Goal: Task Accomplishment & Management: Manage account settings

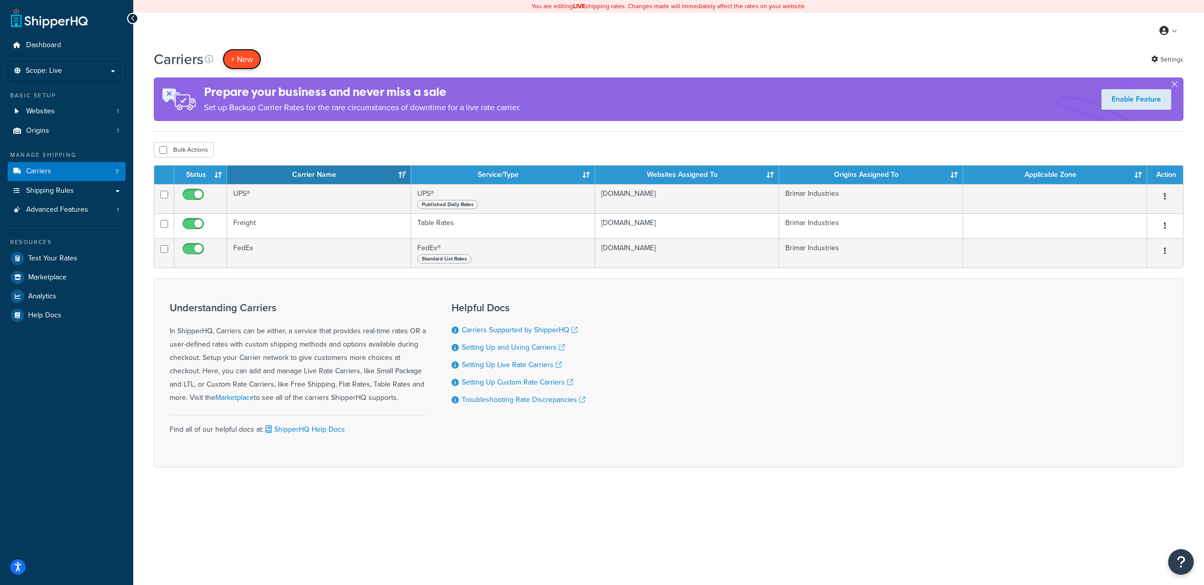
click at [237, 59] on button "+ New" at bounding box center [241, 59] width 39 height 21
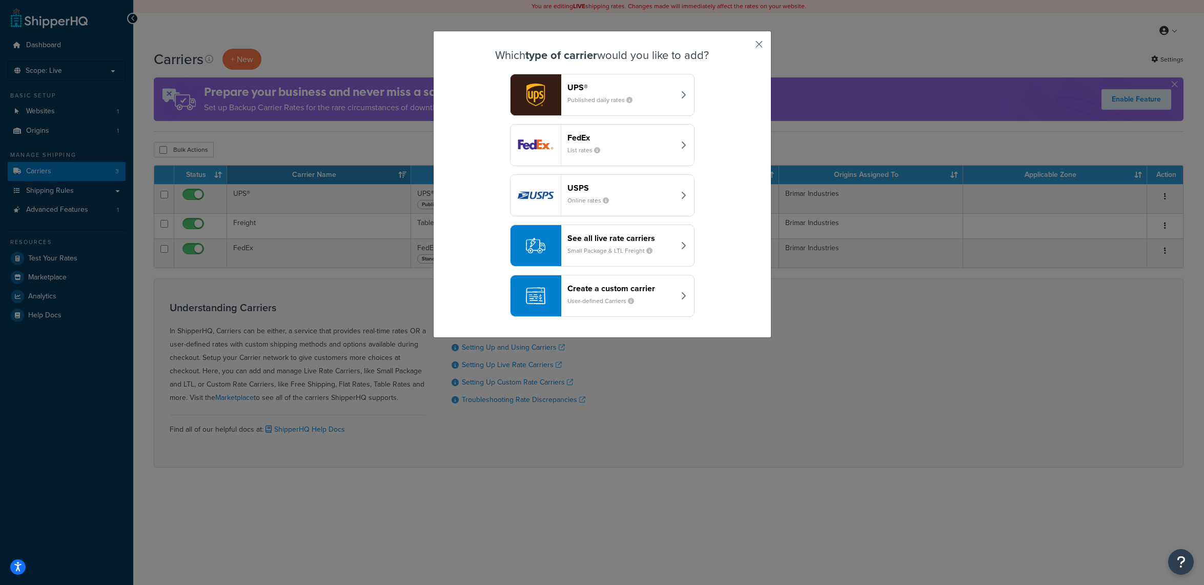
click at [745, 47] on button "button" at bounding box center [744, 48] width 3 height 3
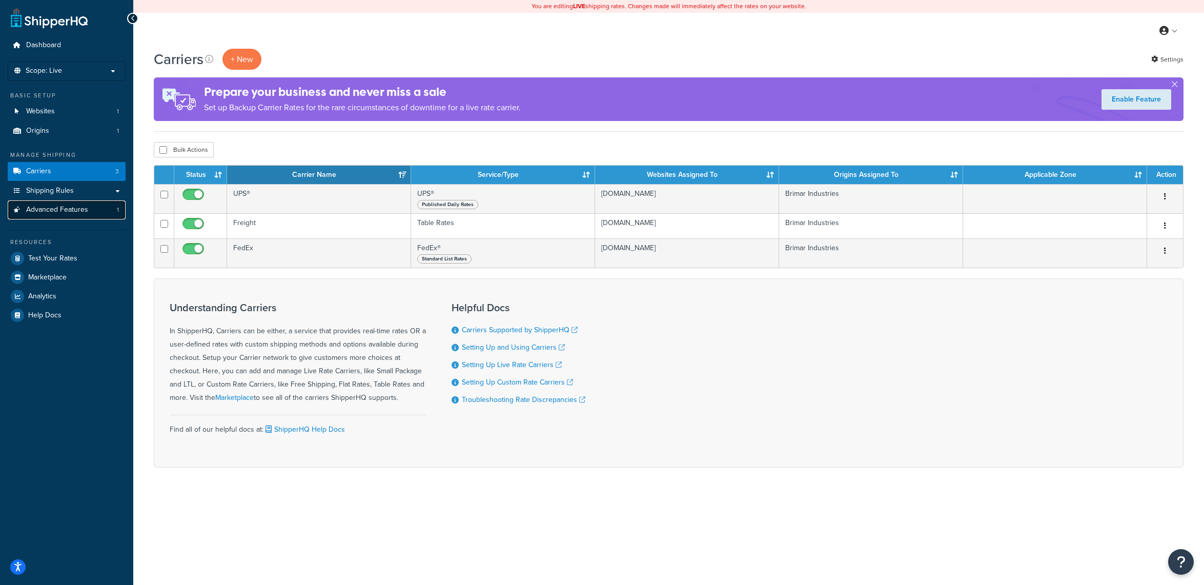
click at [77, 211] on span "Advanced Features" at bounding box center [57, 210] width 62 height 9
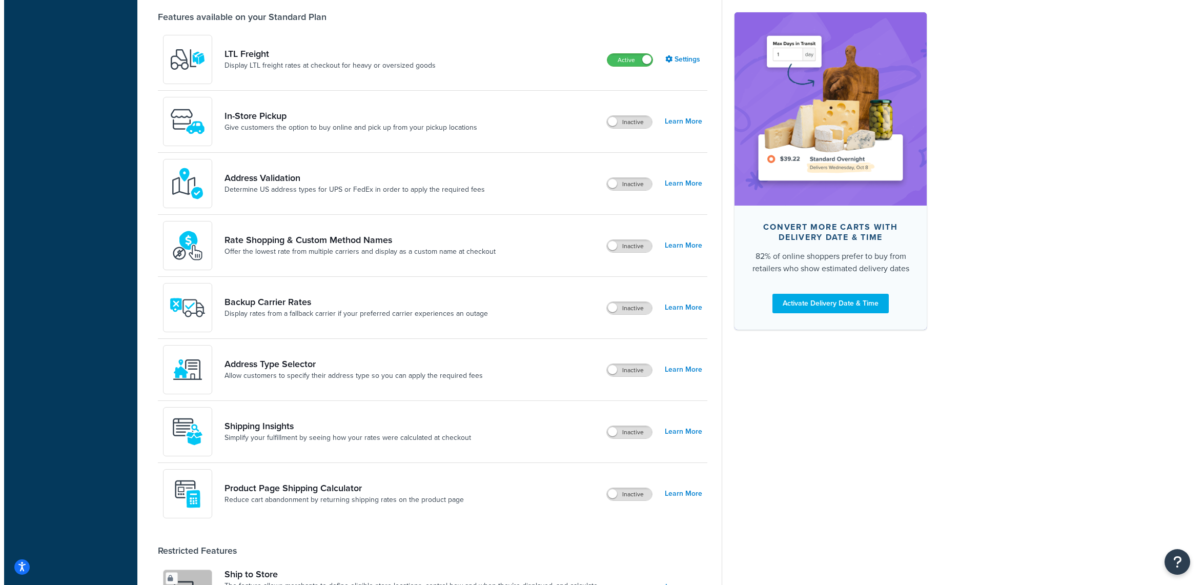
scroll to position [324, 0]
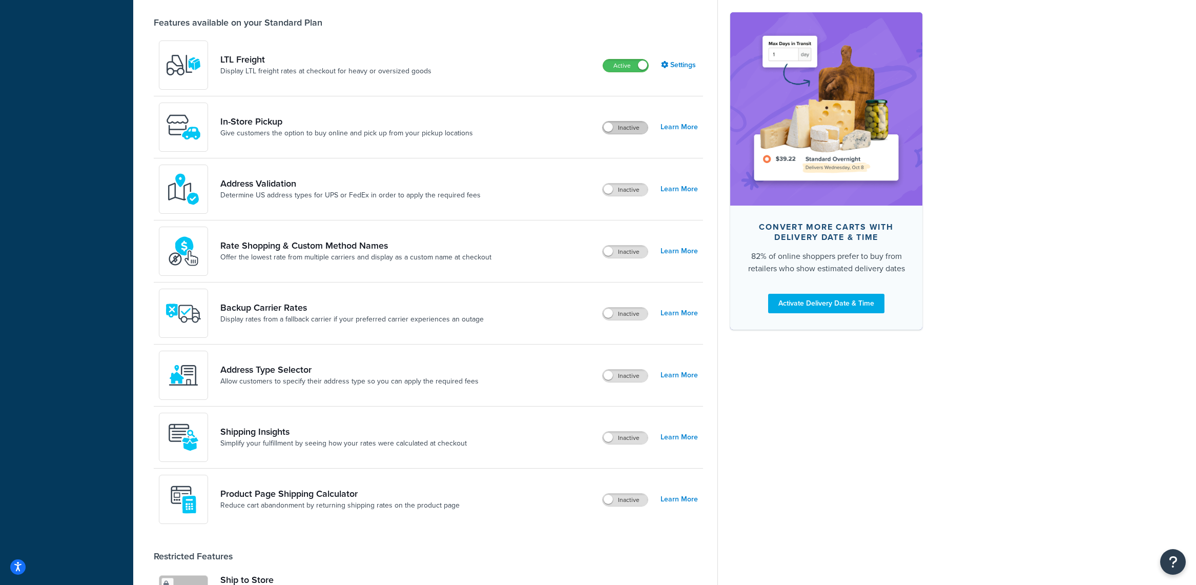
click at [637, 126] on label "Inactive" at bounding box center [625, 127] width 45 height 12
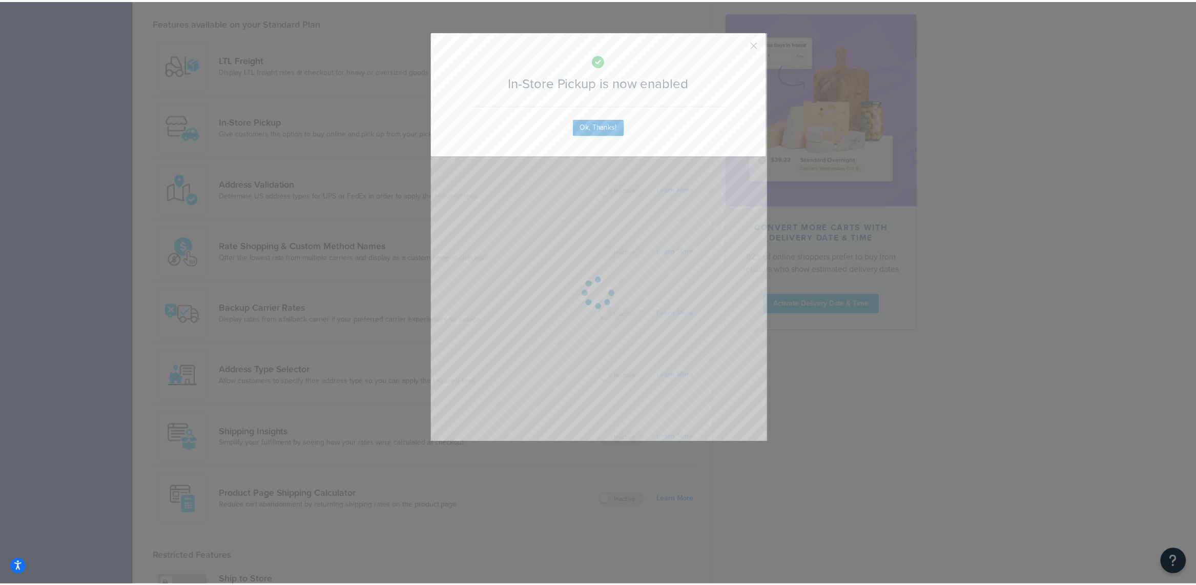
scroll to position [343, 0]
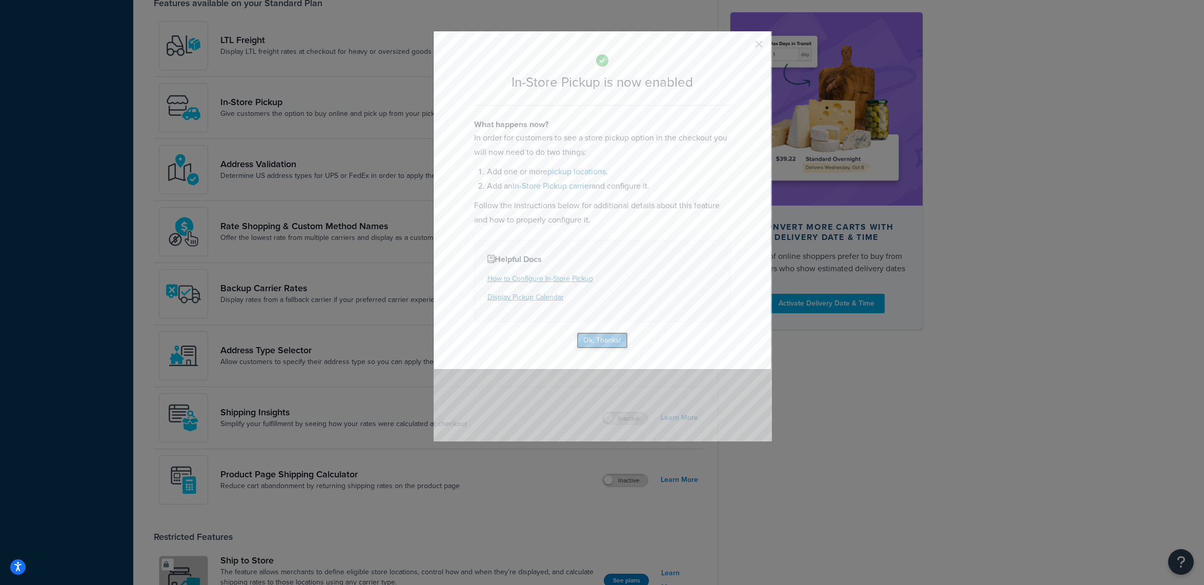
click at [602, 340] on button "Ok, Thanks!" at bounding box center [602, 340] width 51 height 16
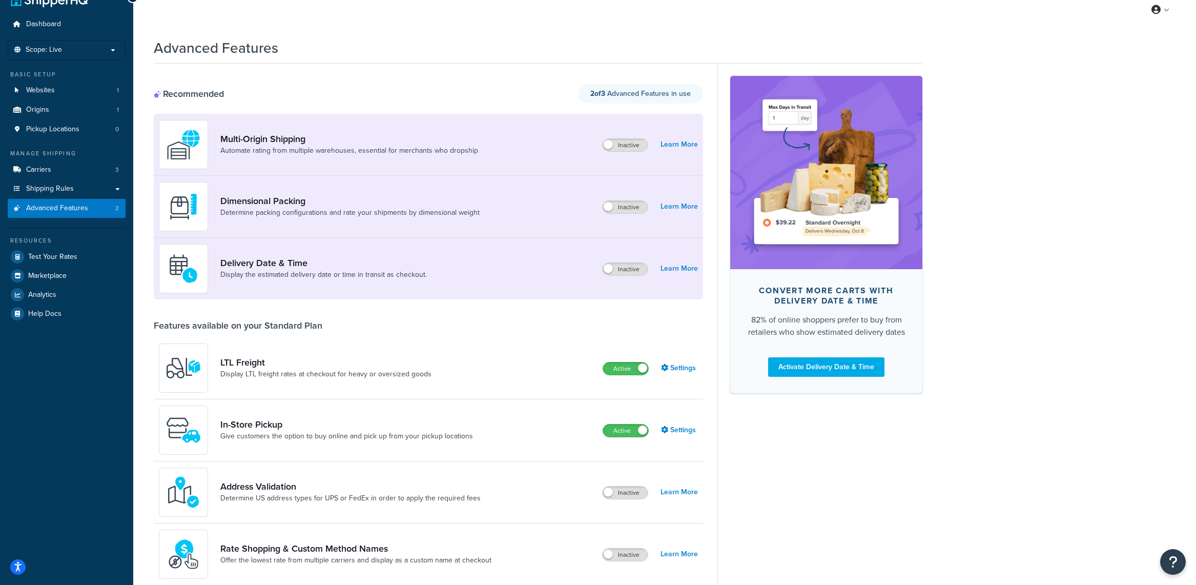
scroll to position [0, 0]
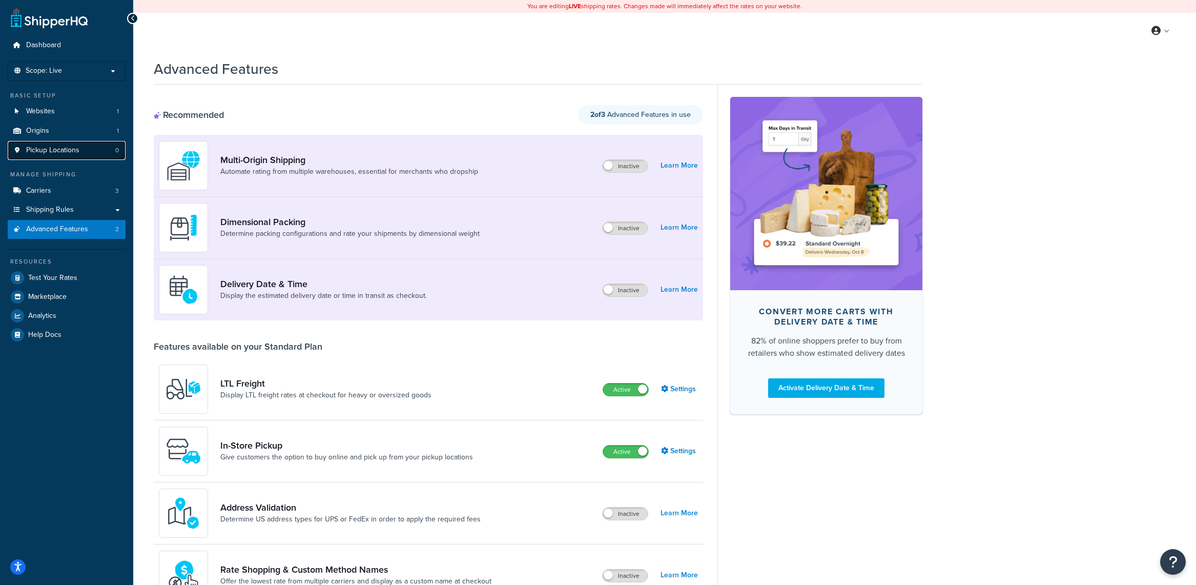
click at [90, 141] on link "Pickup Locations 0" at bounding box center [67, 150] width 118 height 19
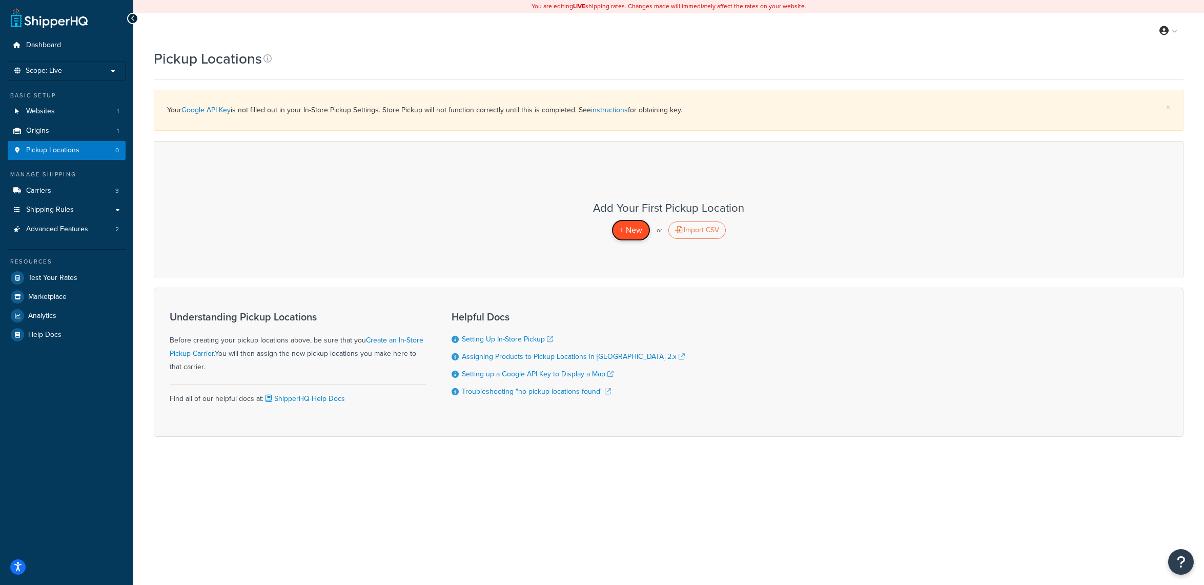
click at [633, 227] on span "+ New" at bounding box center [631, 230] width 23 height 12
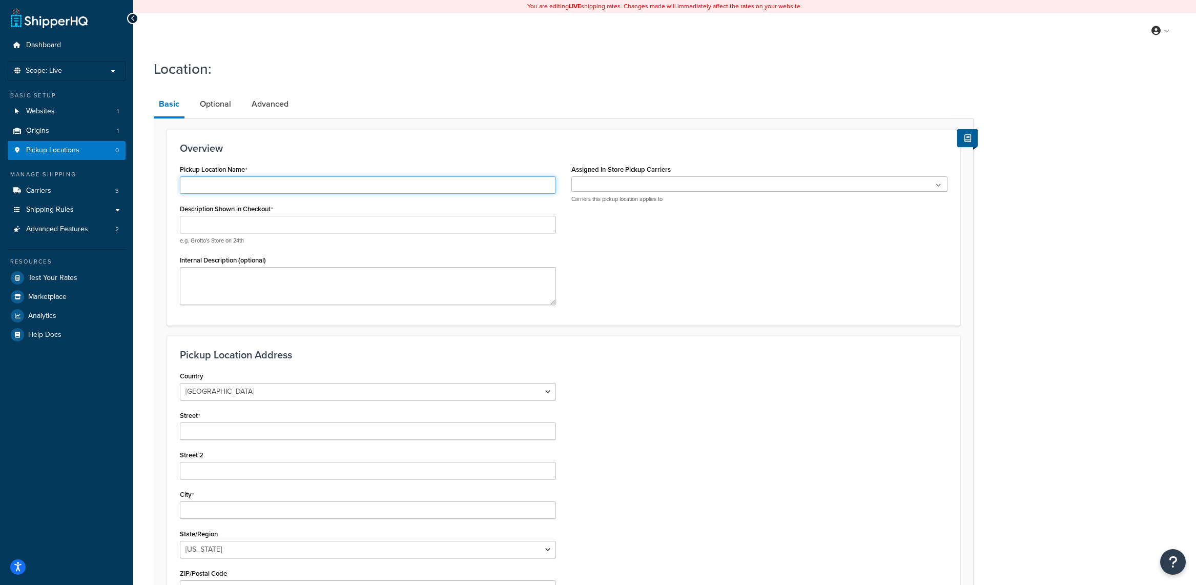
click at [238, 186] on input "Pickup Location Name" at bounding box center [368, 184] width 376 height 17
click at [294, 167] on div "Pickup Location Name" at bounding box center [368, 178] width 376 height 32
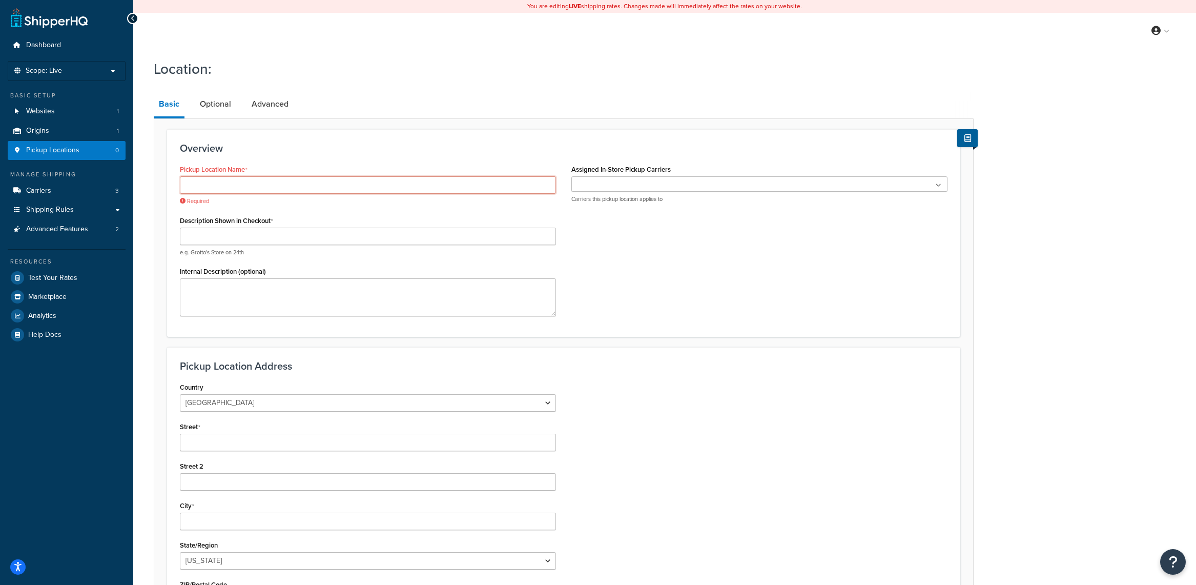
click at [280, 187] on input "Pickup Location Name" at bounding box center [368, 184] width 376 height 17
click at [351, 182] on input "Pickup Location Name" at bounding box center [368, 184] width 376 height 17
click at [304, 187] on input "Pickup Location Name" at bounding box center [368, 184] width 376 height 17
paste input "Brimar Industries"
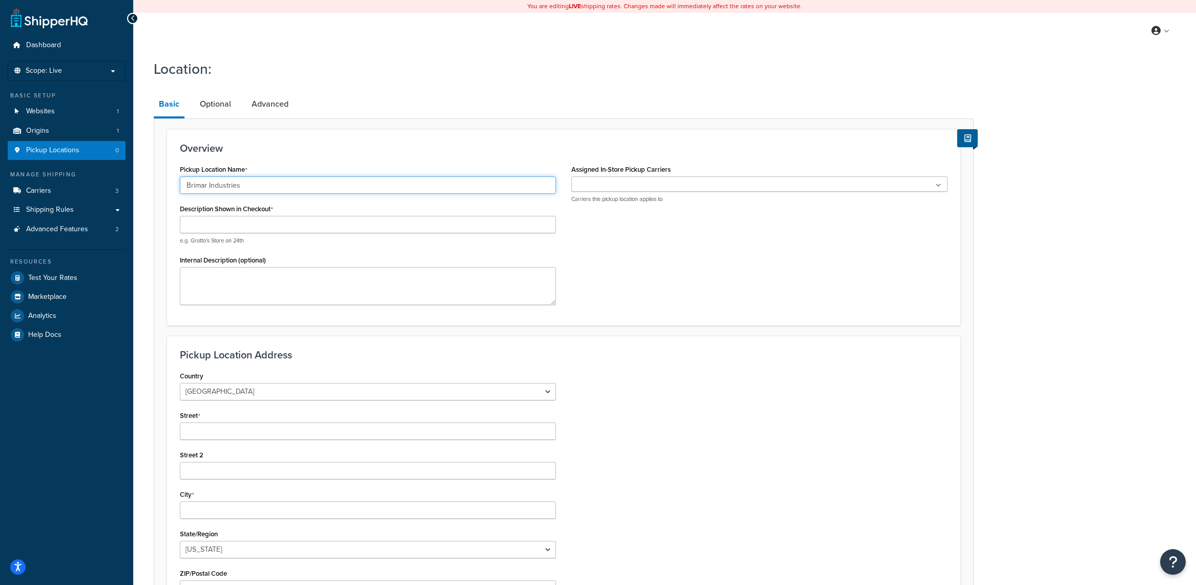
type input "Brimar Industries"
click at [443, 137] on div "Overview Pickup Location Name Brimar Industries Description Shown in Checkout e…" at bounding box center [564, 227] width 794 height 196
click at [304, 219] on input "Description Shown in Checkout" at bounding box center [368, 224] width 376 height 17
click at [678, 197] on p "Carriers this pickup location applies to" at bounding box center [760, 199] width 376 height 8
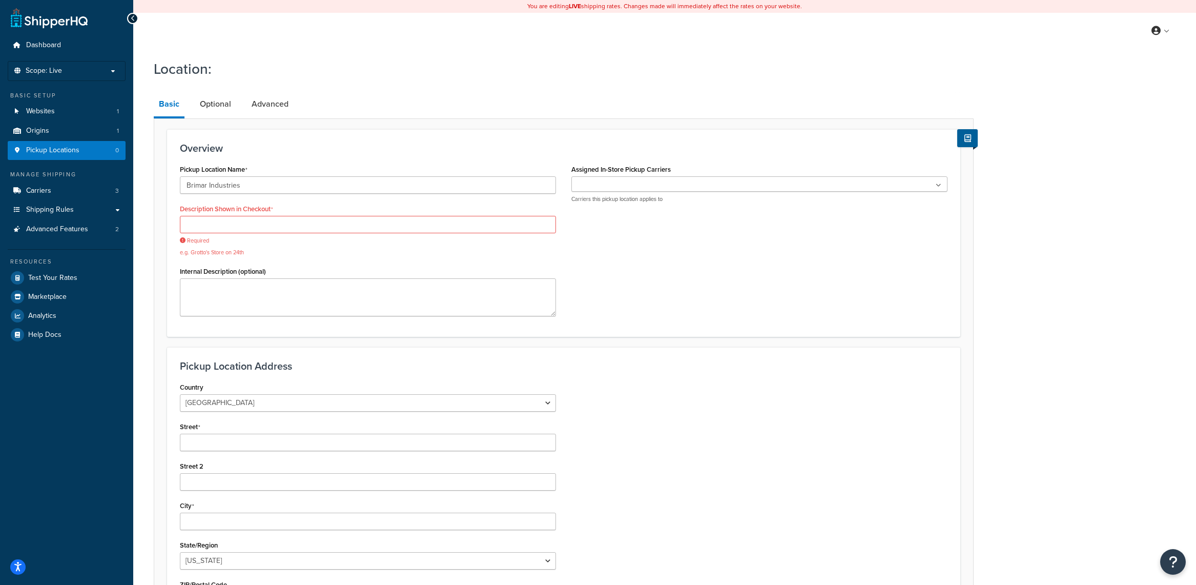
click at [690, 176] on div at bounding box center [760, 183] width 376 height 15
click at [689, 182] on ul at bounding box center [760, 183] width 376 height 15
click at [702, 157] on div "Overview Pickup Location Name Brimar Industries Description Shown in Checkout R…" at bounding box center [564, 233] width 794 height 208
click at [303, 227] on input "Description Shown in Checkout" at bounding box center [368, 224] width 376 height 17
paste input "our facility in Garfield, NJ."
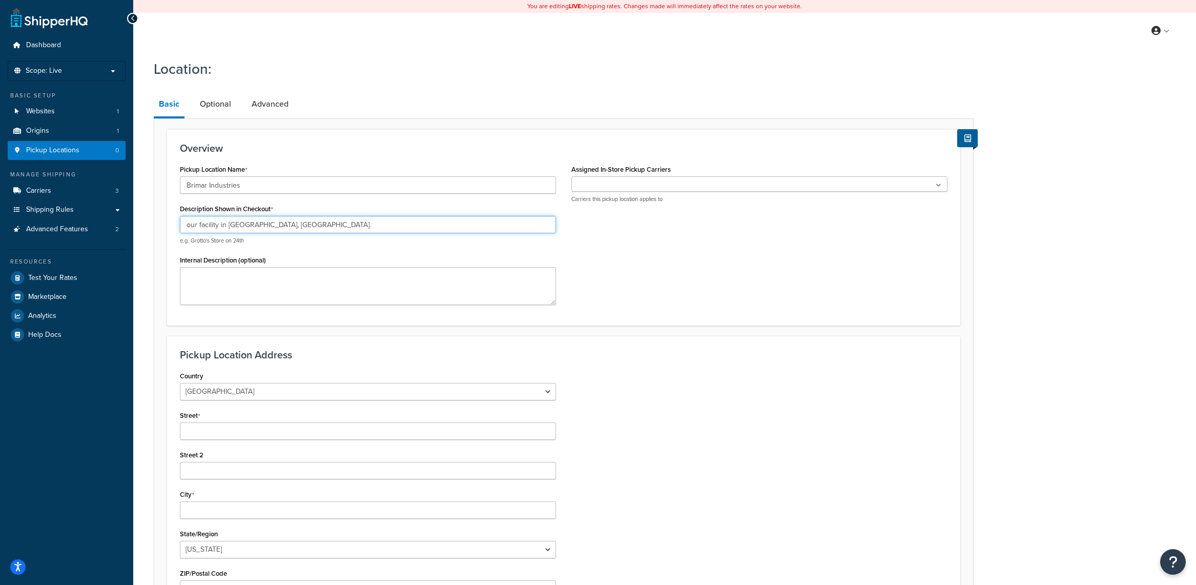
drag, startPoint x: 192, startPoint y: 219, endPoint x: 171, endPoint y: 219, distance: 21.0
click at [171, 219] on div "Overview Pickup Location Name Brimar Industries Description Shown in Checkout o…" at bounding box center [564, 227] width 794 height 196
click at [241, 184] on input "Brimar Industries" at bounding box center [368, 184] width 376 height 17
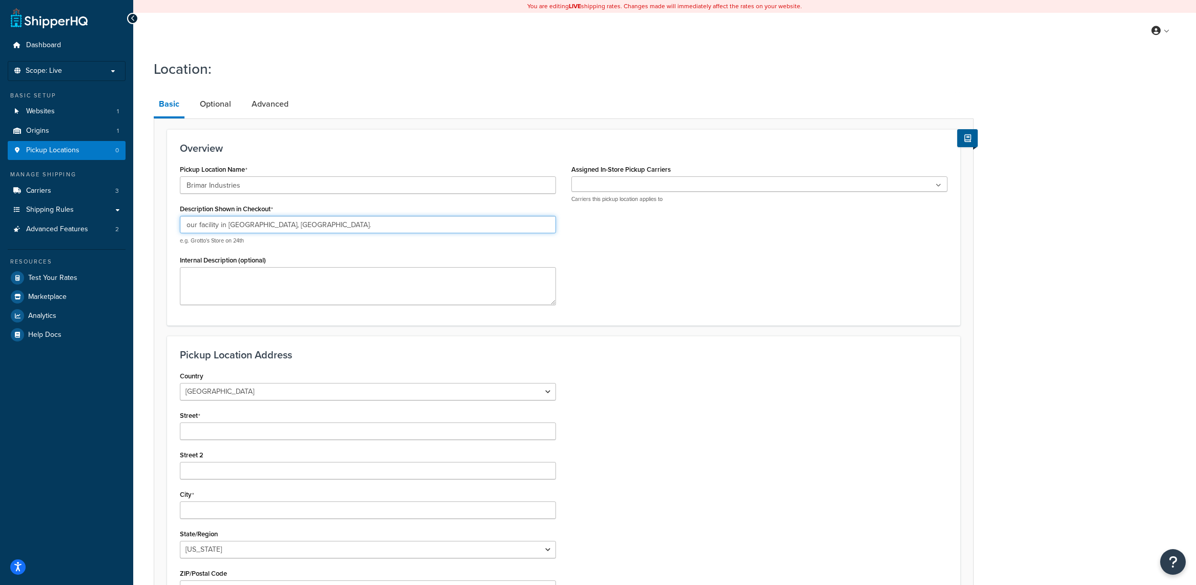
click at [265, 230] on input "our facility in Garfield, NJ." at bounding box center [368, 224] width 376 height 17
click at [280, 224] on input "our facility in Garfield, NJ." at bounding box center [368, 224] width 376 height 17
click at [192, 224] on input "our facility in Garfield, NJ." at bounding box center [368, 224] width 376 height 17
click at [199, 222] on input "our facility in Garfield, NJ." at bounding box center [368, 224] width 376 height 17
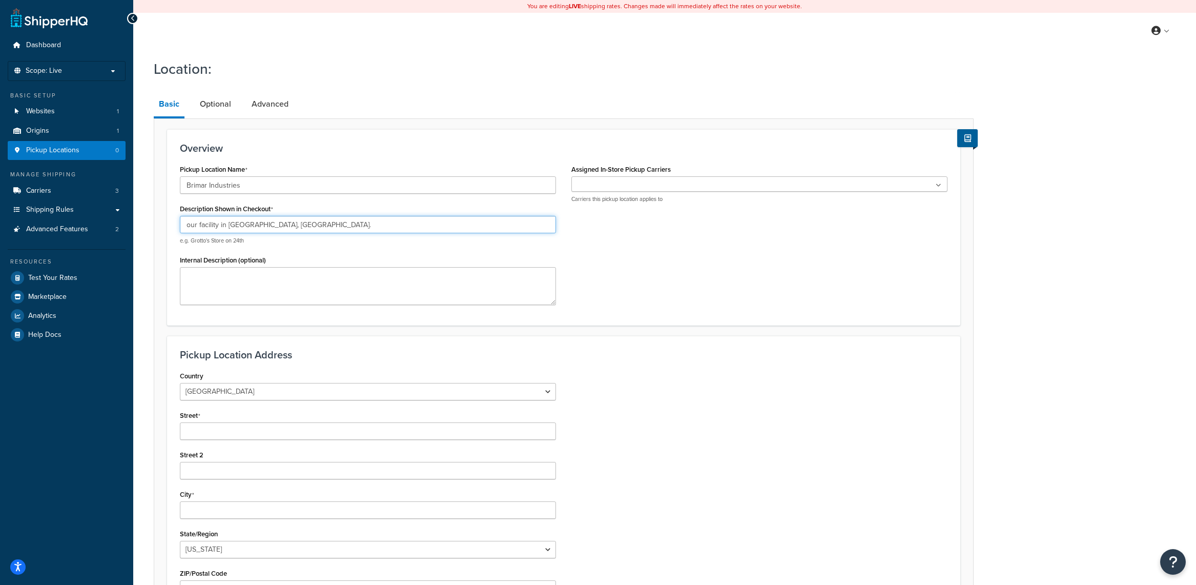
drag, startPoint x: 200, startPoint y: 227, endPoint x: 175, endPoint y: 224, distance: 24.7
click at [175, 224] on div "Pickup Location Name Brimar Industries Description Shown in Checkout our facili…" at bounding box center [368, 237] width 392 height 150
paste input "Brimar Industries"
click at [187, 227] on input "Brimar Industries facility in Garfield, NJ." at bounding box center [368, 224] width 376 height 17
click at [250, 228] on input "Brimar Industries facility in Garfield, NJ." at bounding box center [368, 224] width 376 height 17
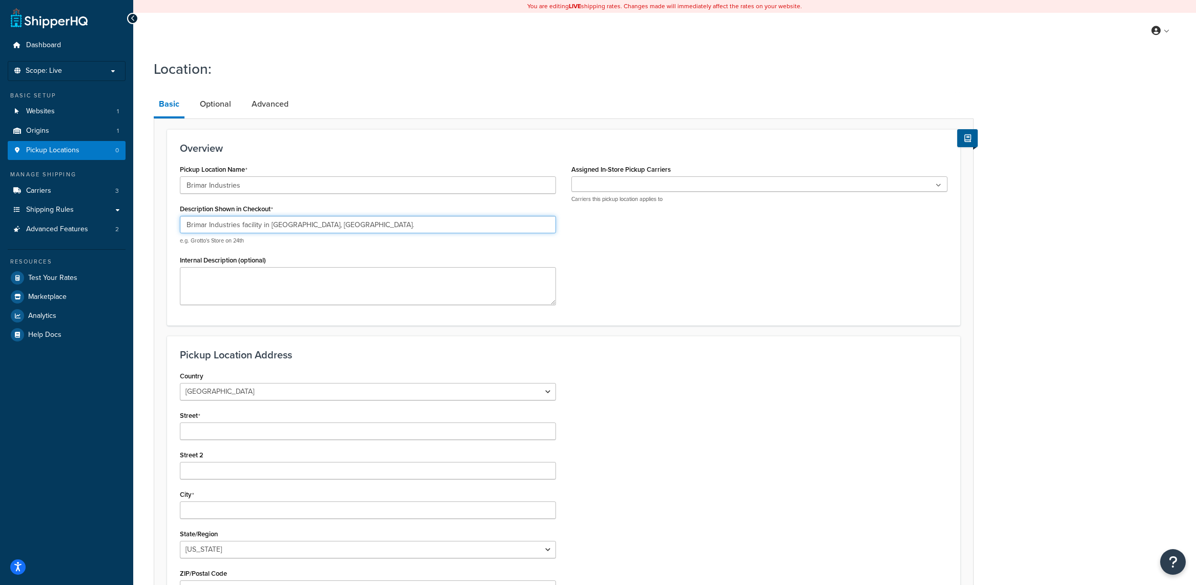
click at [250, 228] on input "Brimar Industries facility in Garfield, NJ." at bounding box center [368, 224] width 376 height 17
type input "Brimar Industries in Garfield, NJ."
click at [671, 181] on ul at bounding box center [760, 183] width 376 height 15
click at [762, 152] on h3 "Overview" at bounding box center [564, 148] width 768 height 11
click at [739, 249] on div "Pickup Location Name Brimar Industries Description Shown in Checkout Brimar Ind…" at bounding box center [563, 237] width 783 height 150
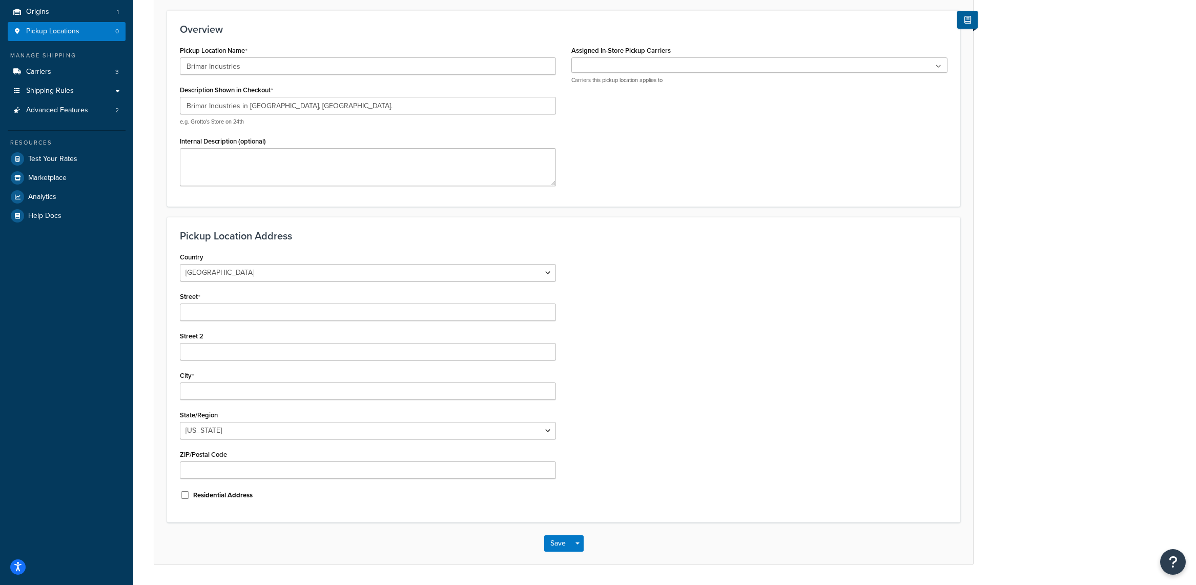
scroll to position [150, 0]
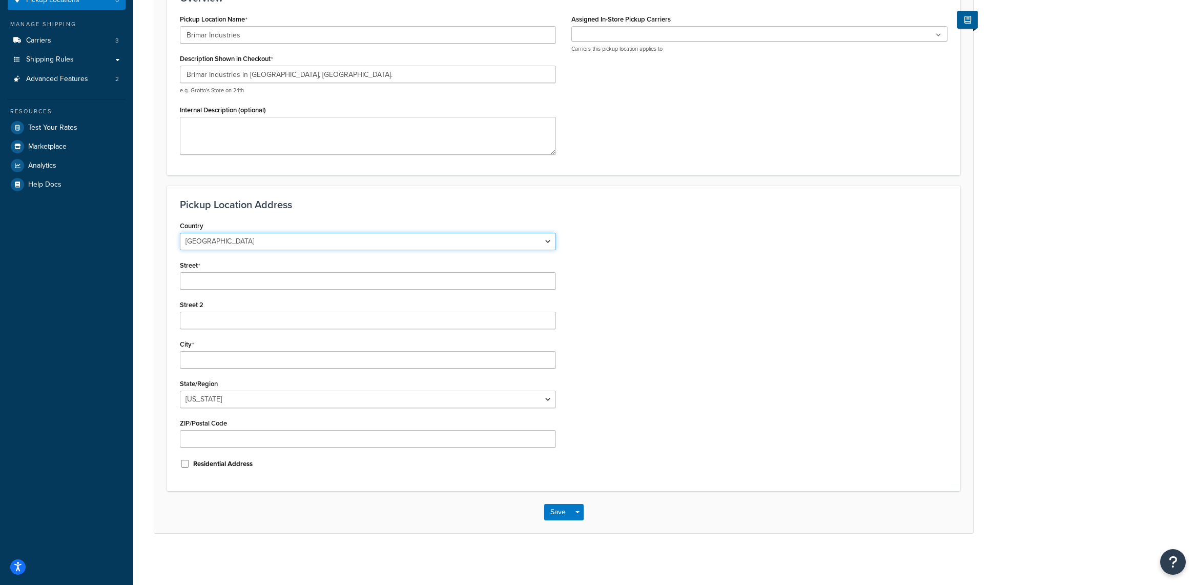
click at [345, 248] on select "United States United Kingdom Afghanistan Åland Islands Albania Algeria American…" at bounding box center [368, 241] width 376 height 17
click at [369, 218] on div "Pickup Location Address Country United States United Kingdom Afghanistan Åland …" at bounding box center [564, 339] width 794 height 306
click at [275, 279] on input "Street" at bounding box center [368, 280] width 376 height 17
paste input "75 Dewitt St"
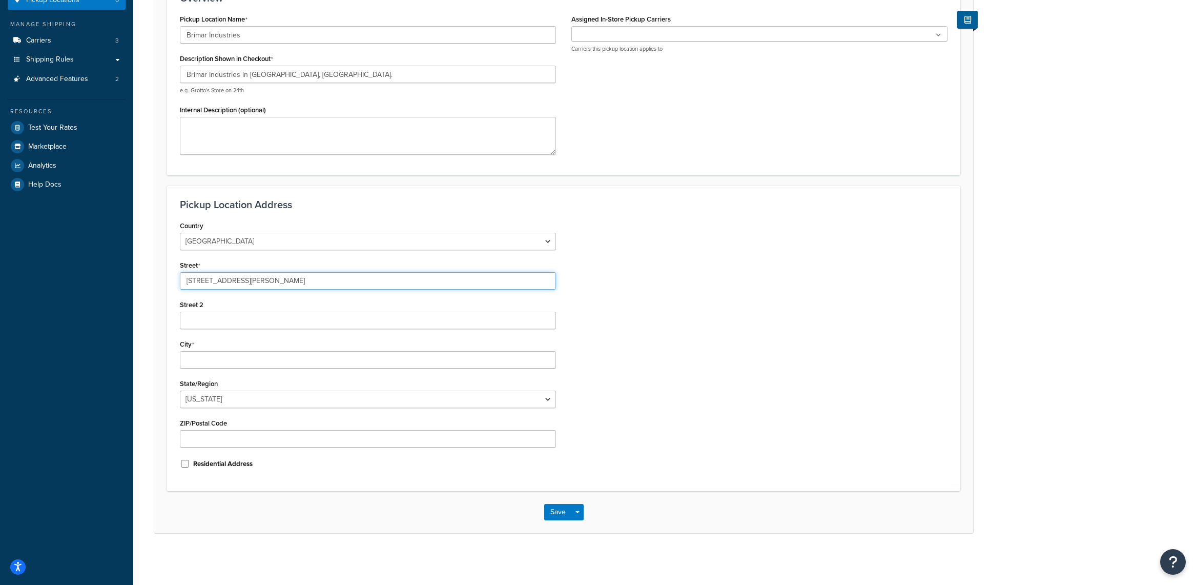
click at [430, 278] on input "75 Dewitt St" at bounding box center [368, 280] width 376 height 17
type input "75 Dewitt St"
click at [359, 320] on input "Street 2" at bounding box center [368, 320] width 376 height 17
click at [376, 348] on div "City" at bounding box center [368, 353] width 376 height 32
click at [377, 363] on input "City" at bounding box center [368, 359] width 376 height 17
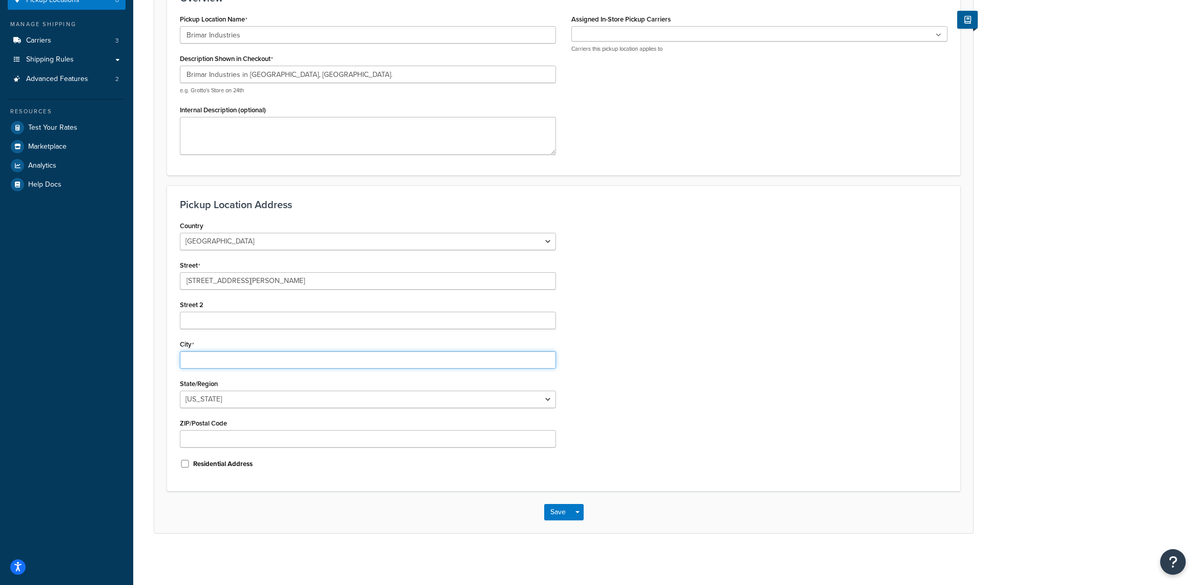
paste input "75 Dewitt St"
type input "75 Dewitt St"
type input "Garfield"
click at [394, 408] on div "Country United States United Kingdom Afghanistan Åland Islands Albania Algeria …" at bounding box center [368, 348] width 392 height 260
click at [394, 399] on select "Alabama Alaska American Samoa Arizona Arkansas Armed Forces Americas Armed Forc…" at bounding box center [368, 399] width 376 height 17
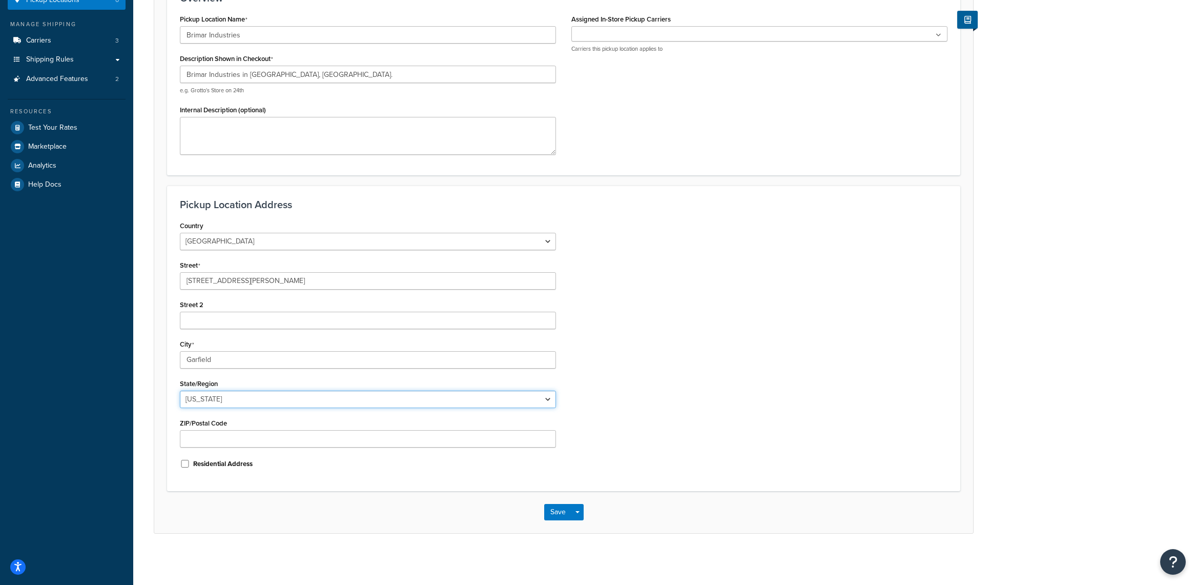
select select "30"
click at [180, 391] on select "Alabama Alaska American Samoa Arizona Arkansas Armed Forces Americas Armed Forc…" at bounding box center [368, 399] width 376 height 17
click at [347, 457] on div "Residential Address" at bounding box center [368, 462] width 376 height 15
click at [355, 433] on input "ZIP/Postal Code" at bounding box center [368, 438] width 376 height 17
type input "07026"
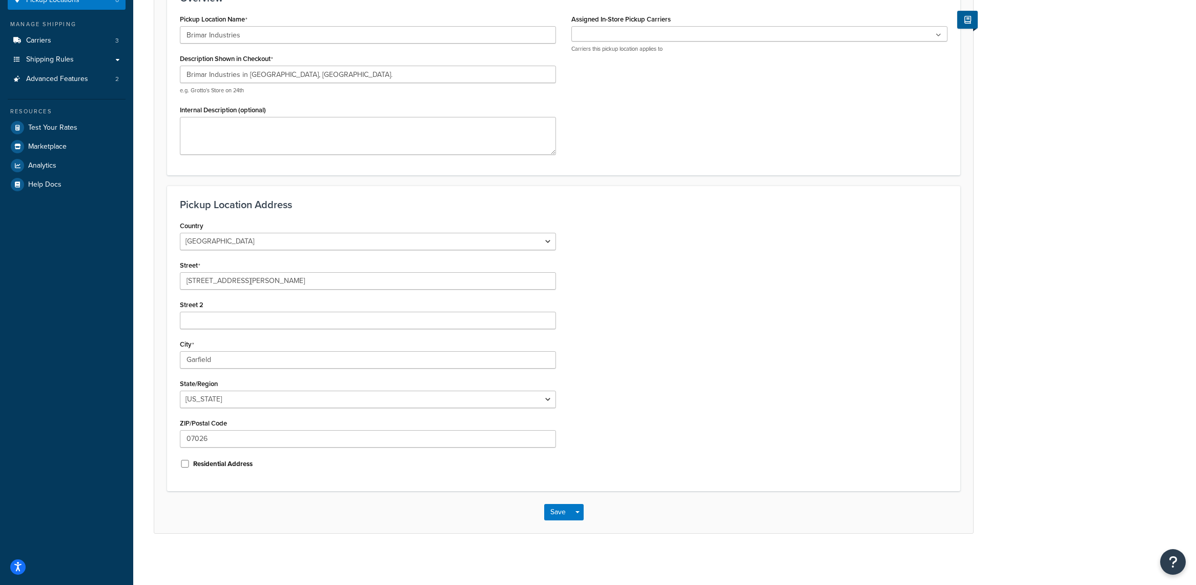
click at [758, 268] on div "Country United States United Kingdom Afghanistan Åland Islands Albania Algeria …" at bounding box center [563, 348] width 783 height 260
click at [331, 73] on input "Brimar Industries in Garfield, NJ." at bounding box center [368, 74] width 376 height 17
type input "Brimar Industries in Garfield, NJ"
click at [557, 513] on button "Save" at bounding box center [558, 512] width 28 height 16
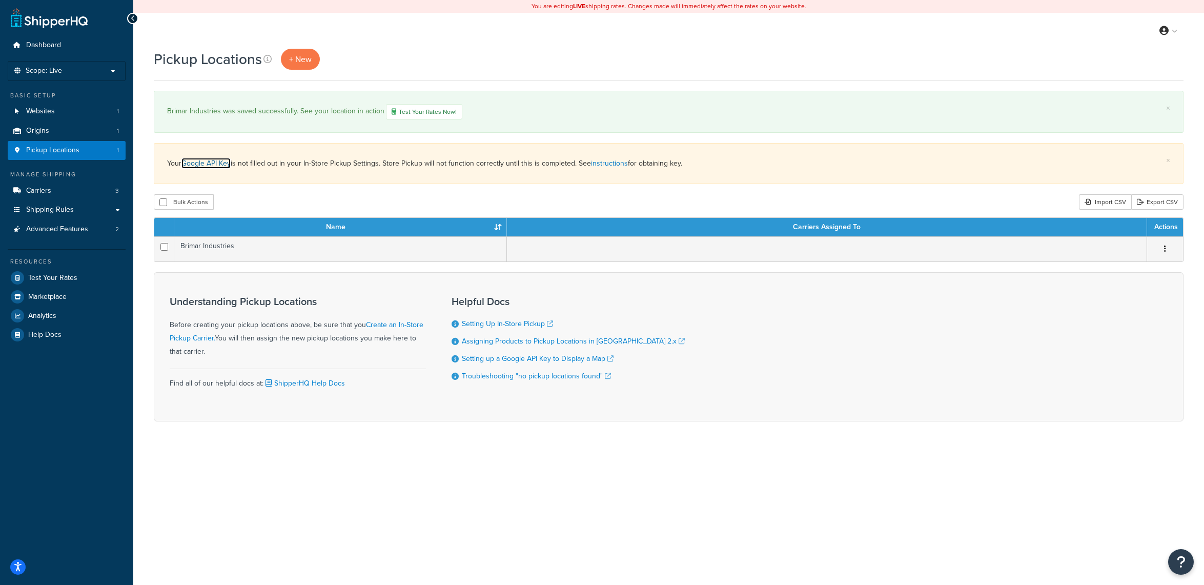
click at [223, 165] on link "Google API Key" at bounding box center [205, 163] width 49 height 11
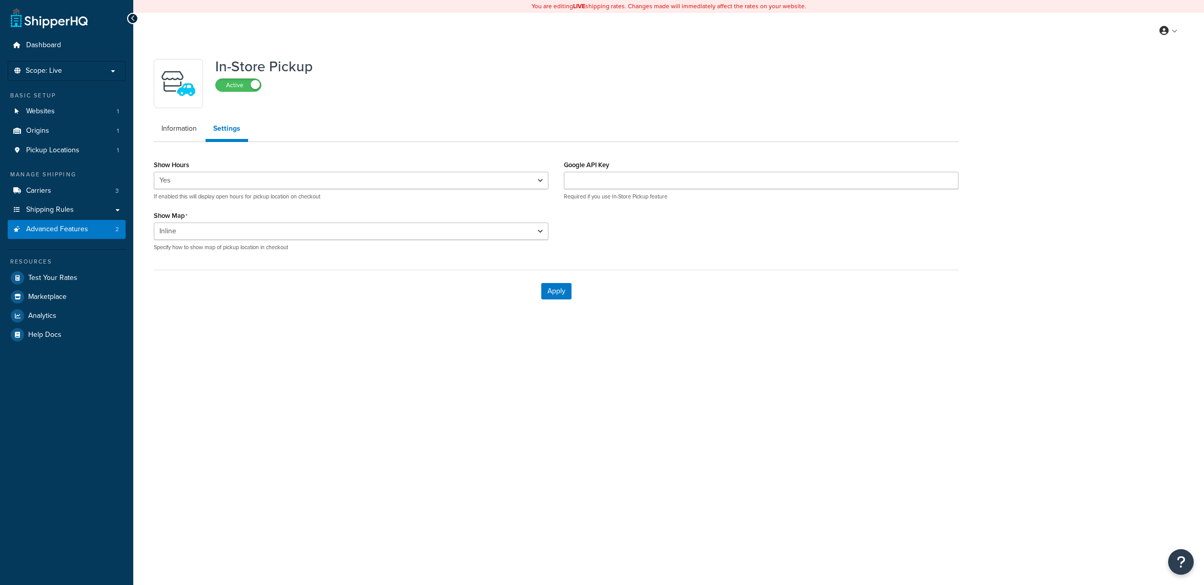
select select "inline"
click at [701, 175] on input "Google API Key" at bounding box center [761, 180] width 395 height 17
click at [649, 173] on input "Google API Key" at bounding box center [761, 180] width 395 height 17
paste input "AIzaSyA-fplUWhp73zz8uJGu6oYWsNhZDzapboo"
type input "AIzaSyA-fplUWhp73zz8uJGu6oYWsNhZDzapboo"
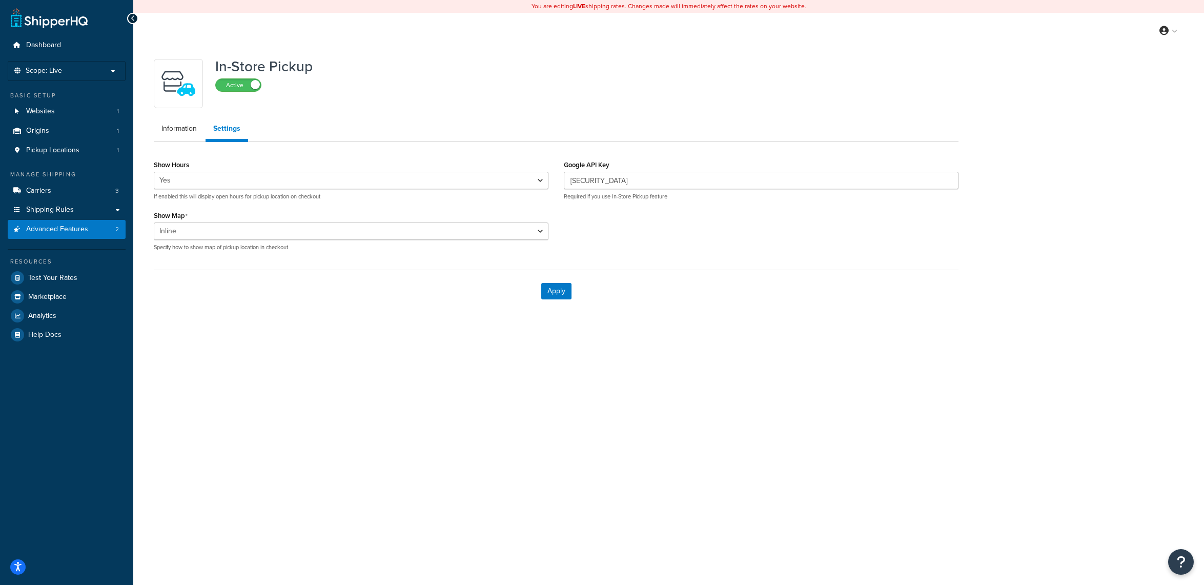
click at [654, 138] on ul "Information Settings" at bounding box center [556, 130] width 805 height 24
click at [596, 229] on div "Show Hours Yes No If enabled this will display open hours for pickup location o…" at bounding box center [556, 208] width 820 height 102
click at [552, 293] on button "Apply" at bounding box center [556, 291] width 30 height 16
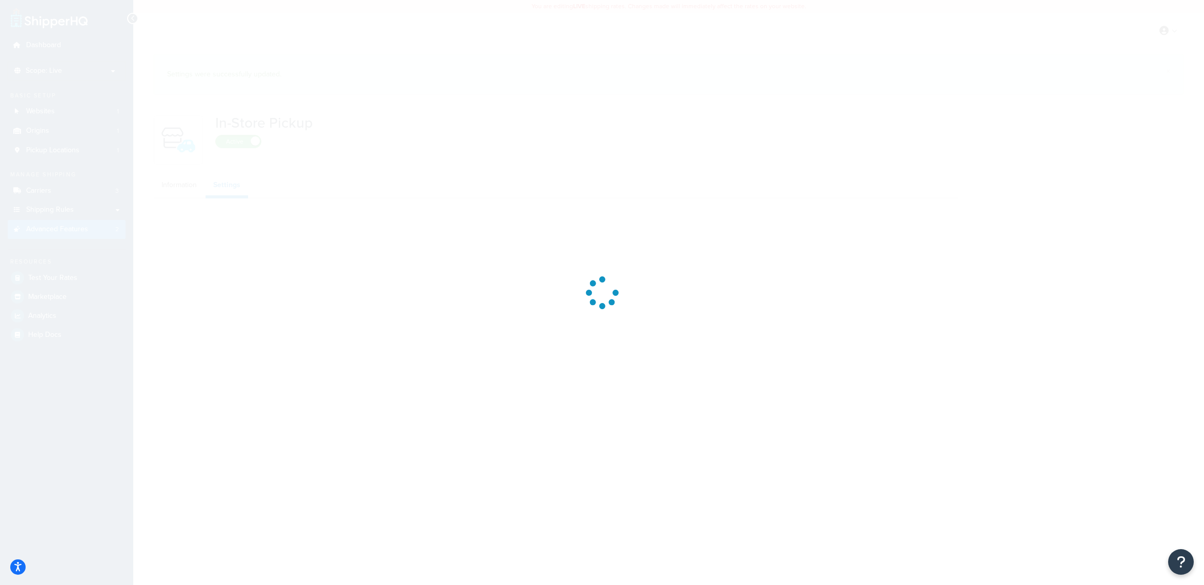
select select "inline"
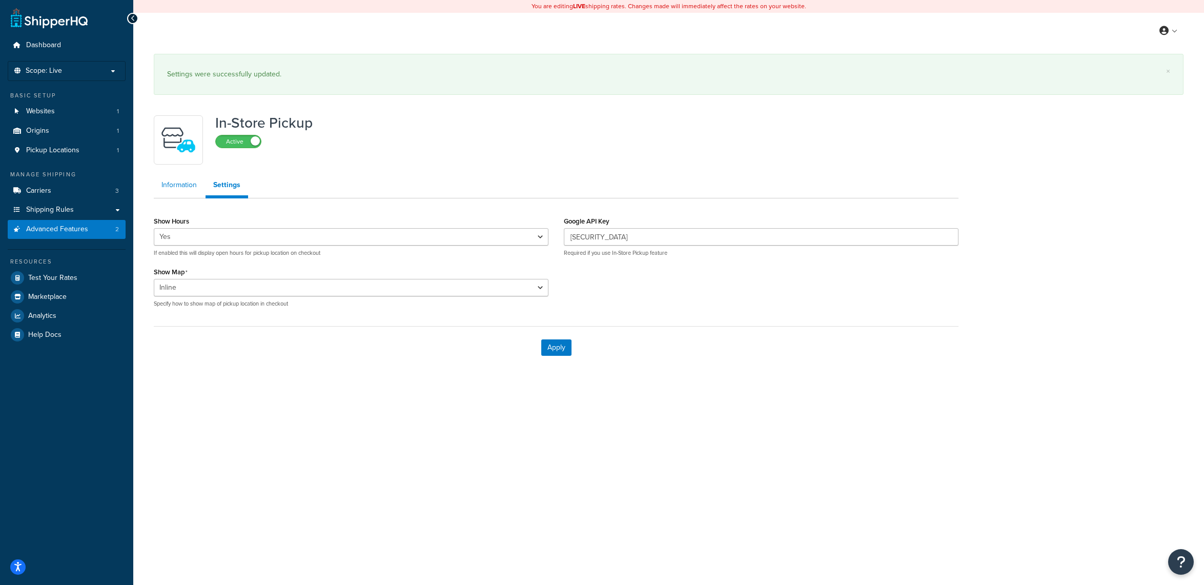
click at [187, 189] on link "Information" at bounding box center [179, 185] width 51 height 21
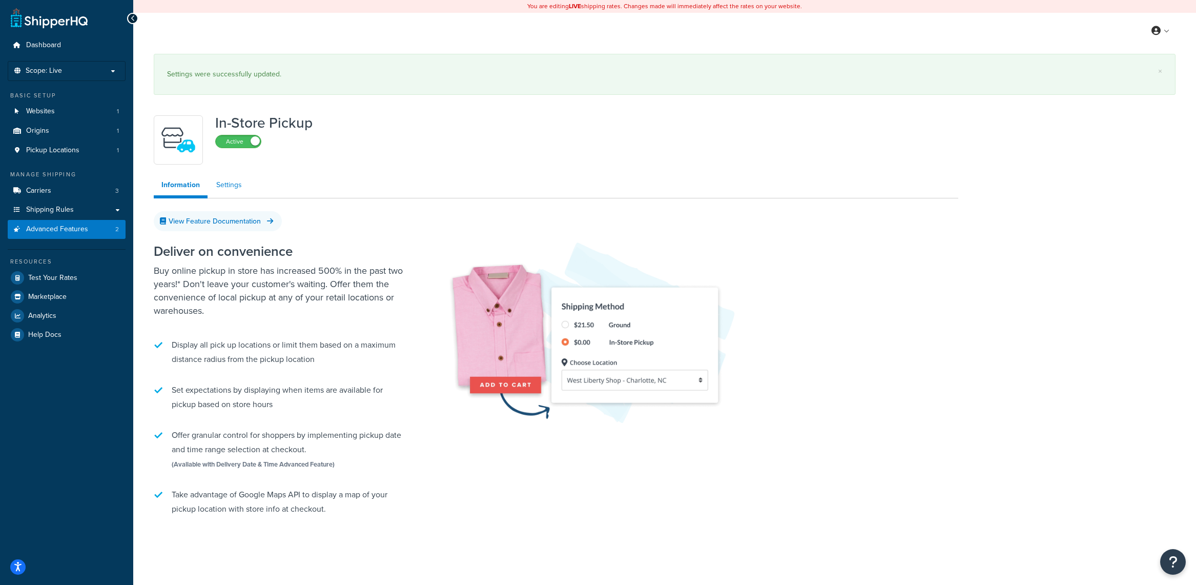
click at [227, 191] on link "Settings" at bounding box center [229, 185] width 41 height 21
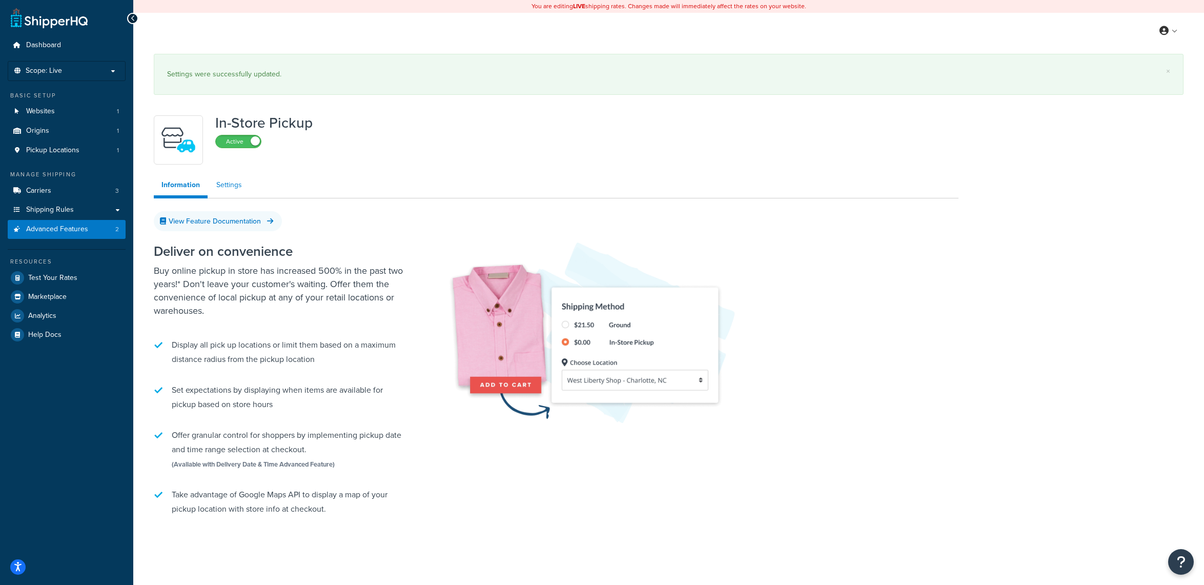
select select "inline"
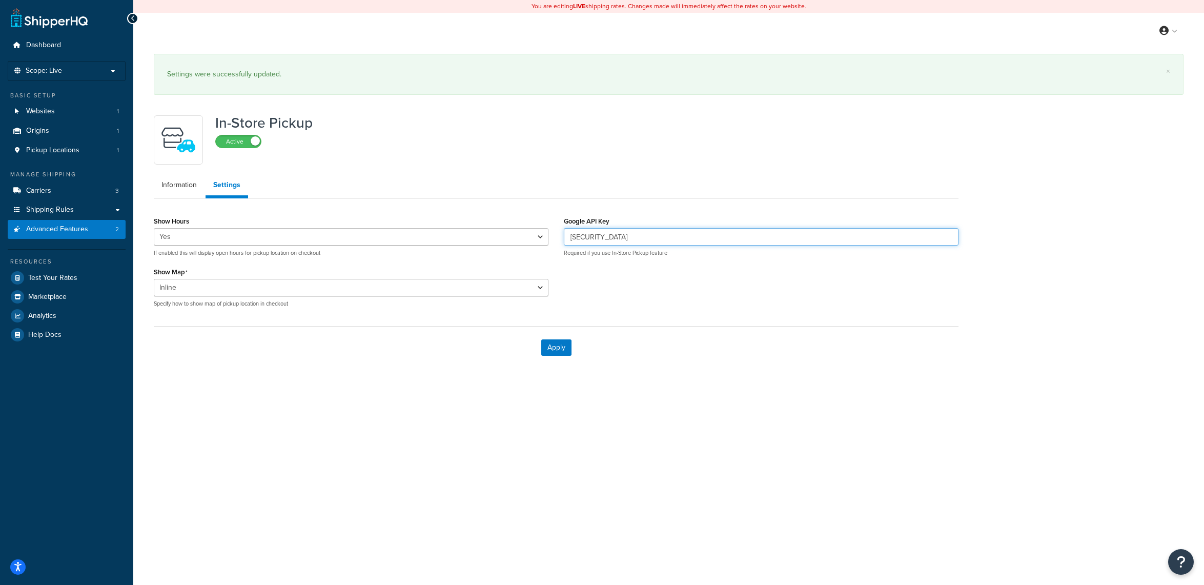
click at [705, 240] on input "AIzaSyA-fplUWhp73zz8uJGu6oYWsNhZDzapboo" at bounding box center [761, 236] width 395 height 17
click at [704, 285] on div "Show Hours Yes No If enabled this will display open hours for pickup location o…" at bounding box center [556, 265] width 820 height 102
click at [71, 192] on link "Carriers 3" at bounding box center [67, 190] width 118 height 19
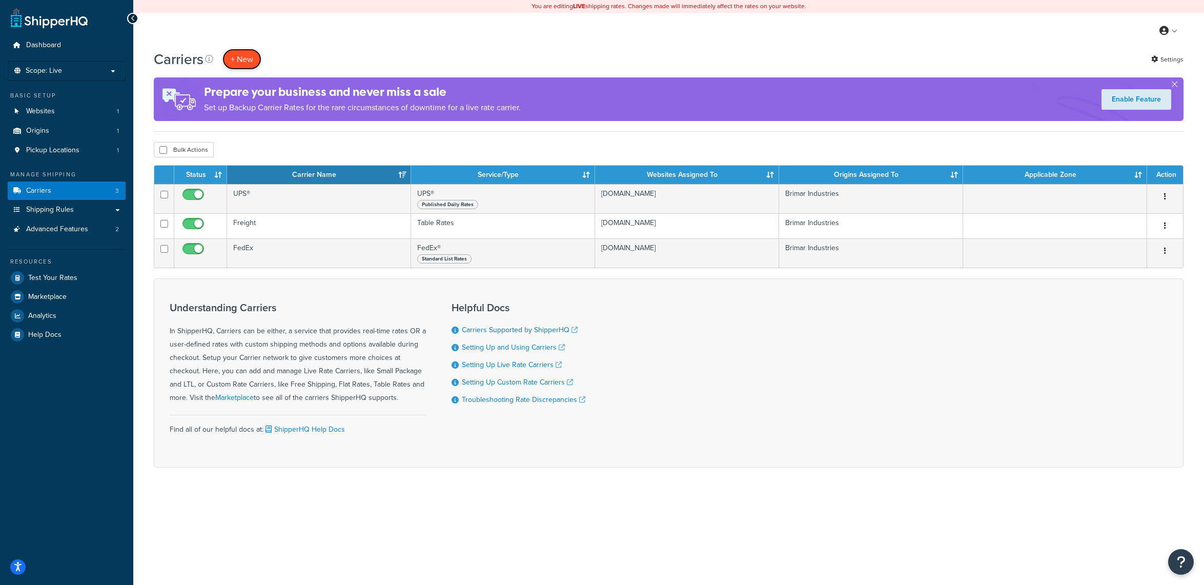
click at [245, 60] on button "+ New" at bounding box center [241, 59] width 39 height 21
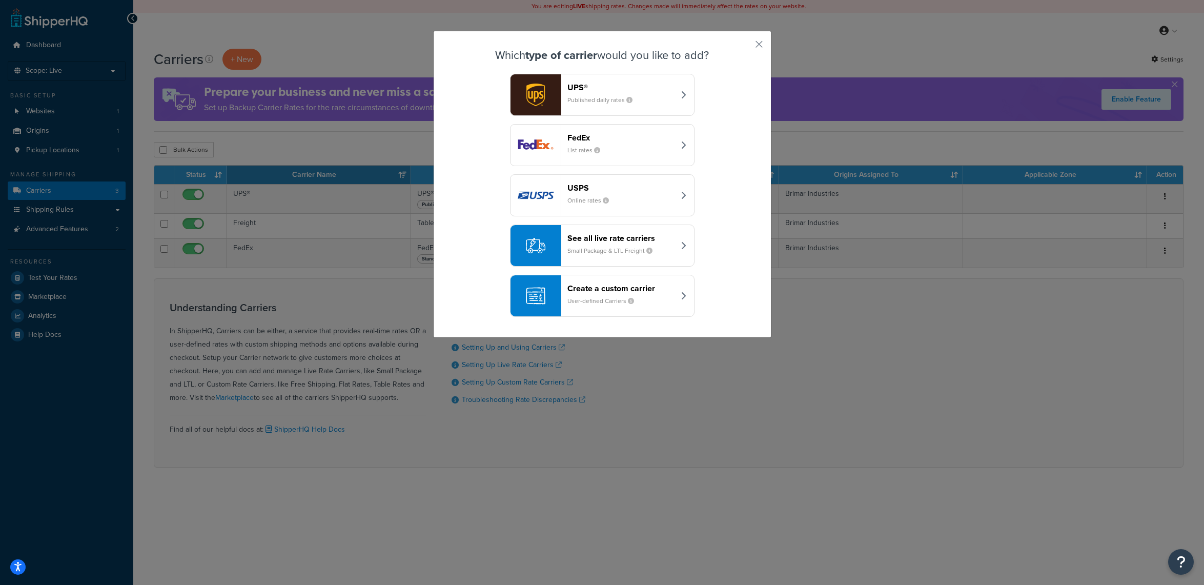
click at [654, 293] on header "Create a custom carrier" at bounding box center [620, 288] width 107 height 10
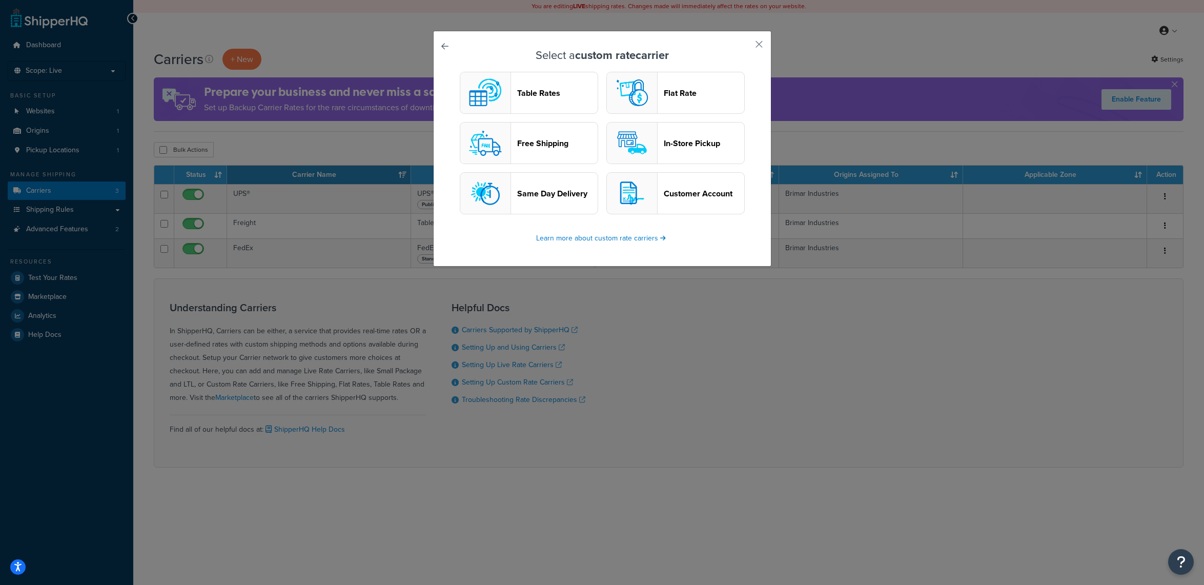
click at [664, 143] on header "In-Store Pickup" at bounding box center [704, 143] width 80 height 10
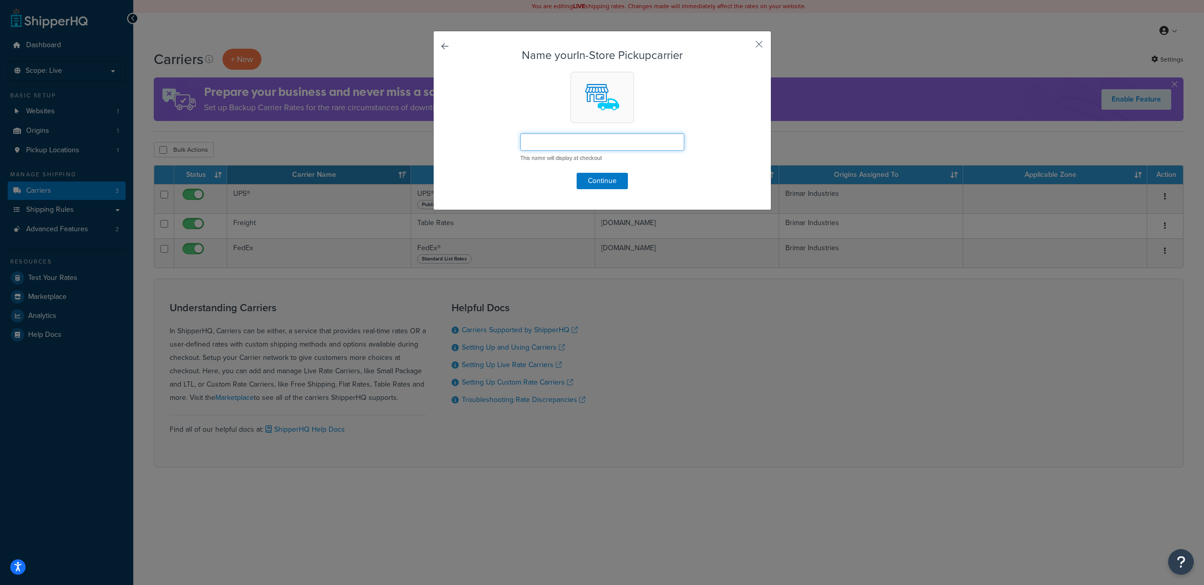
click at [613, 146] on input "text" at bounding box center [602, 141] width 164 height 17
type input "O"
click at [524, 145] on input "In-Store Pickup" at bounding box center [602, 141] width 164 height 17
drag, startPoint x: 558, startPoint y: 140, endPoint x: 534, endPoint y: 140, distance: 23.6
click at [534, 140] on input "NJ In-Store Pickup" at bounding box center [602, 141] width 164 height 17
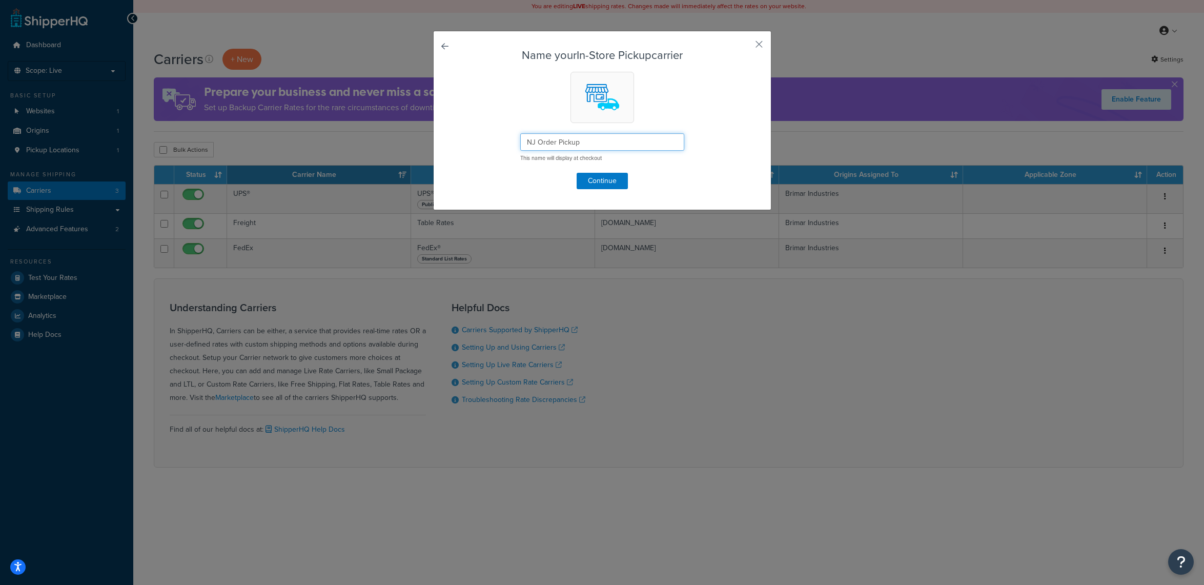
type input "NJ Order Pickup"
click at [688, 156] on form "Name your In-Store Pickup carrier NJ Order Pickup This name will display at che…" at bounding box center [602, 119] width 286 height 140
click at [607, 185] on button "Continue" at bounding box center [602, 181] width 51 height 16
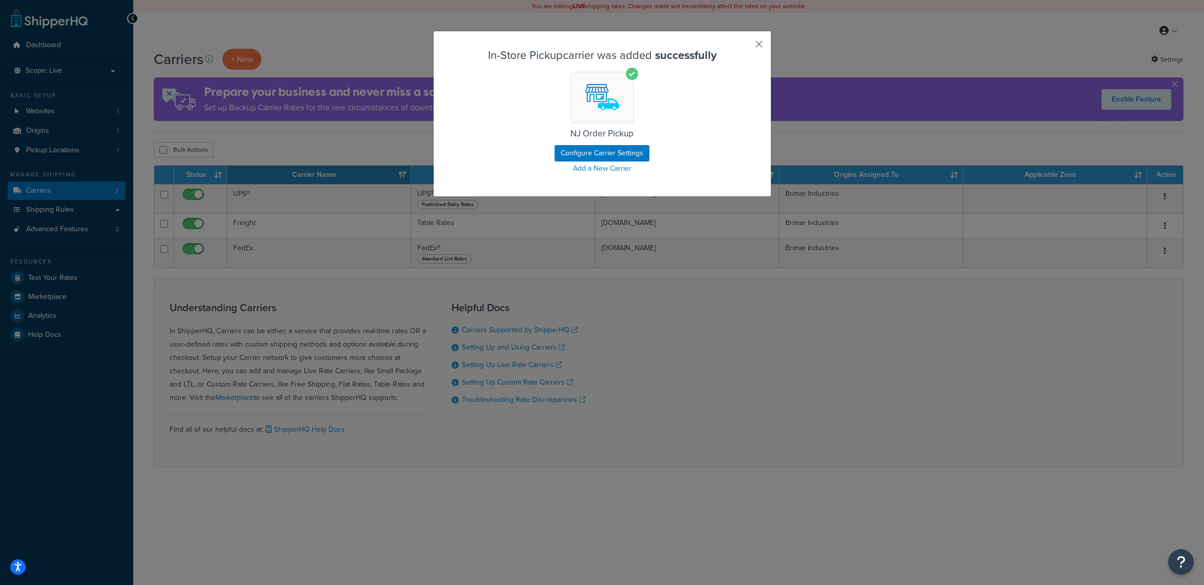
click at [745, 48] on button "button" at bounding box center [744, 48] width 3 height 3
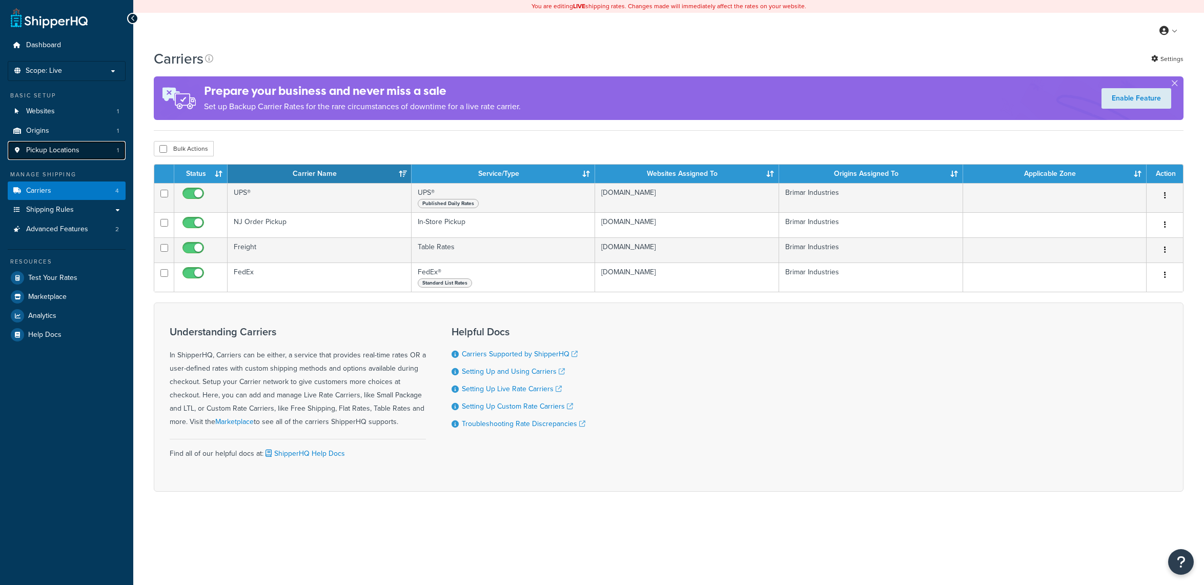
click at [74, 149] on span "Pickup Locations" at bounding box center [52, 150] width 53 height 9
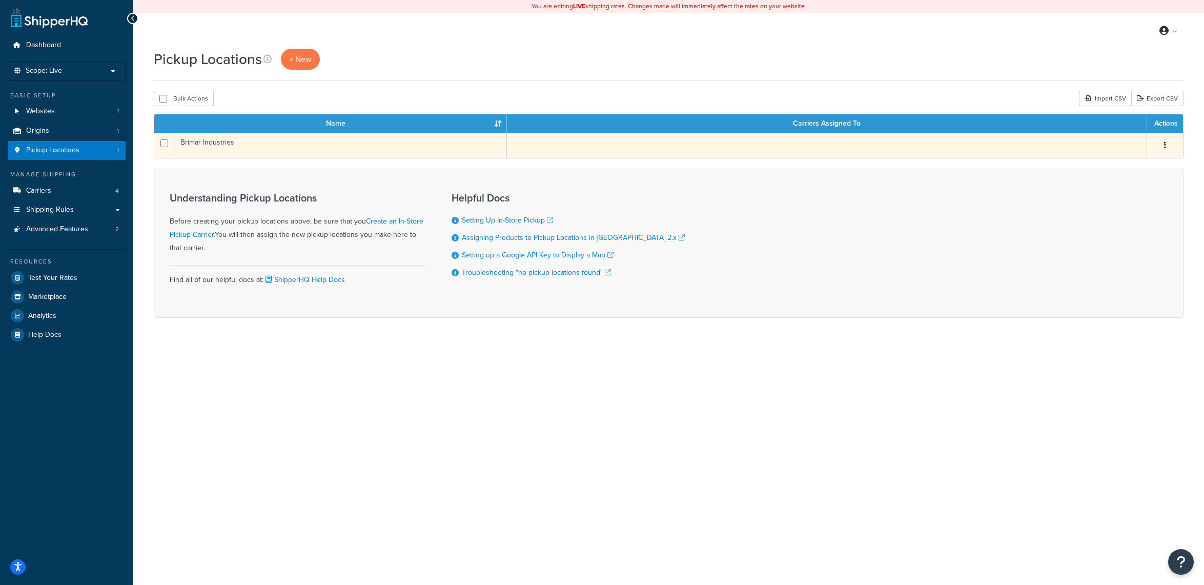
click at [892, 145] on td at bounding box center [827, 145] width 640 height 25
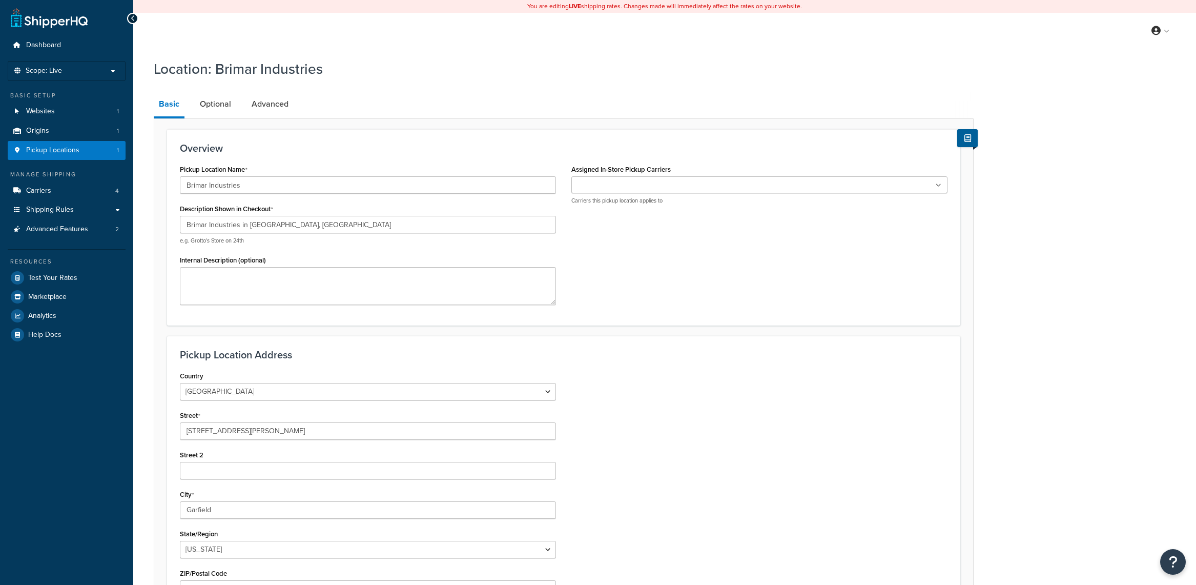
select select "30"
click at [645, 167] on label "Assigned In-Store Pickup Carriers" at bounding box center [621, 170] width 99 height 8
click at [645, 180] on input "Assigned In-Store Pickup Carriers" at bounding box center [620, 185] width 91 height 11
click at [651, 176] on div "Assigned In-Store Pickup Carriers NJ Order Pickup Carriers this pickup location…" at bounding box center [760, 183] width 376 height 43
click at [648, 181] on input "Assigned In-Store Pickup Carriers" at bounding box center [620, 185] width 91 height 11
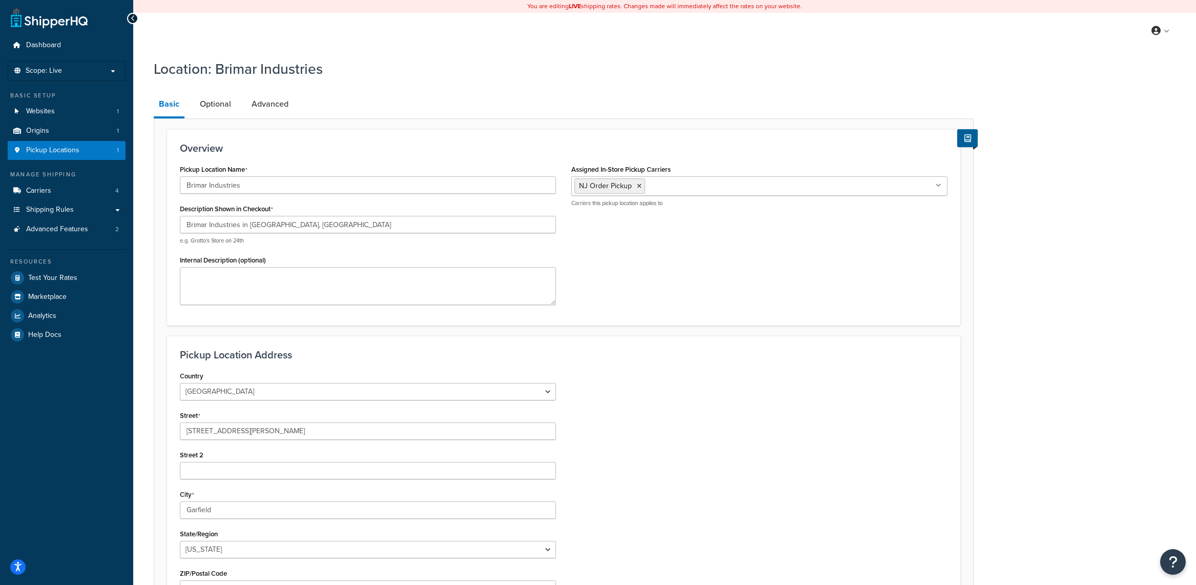
click at [681, 257] on div "Pickup Location Name Brimar Industries Description Shown in Checkout Brimar Ind…" at bounding box center [563, 237] width 783 height 150
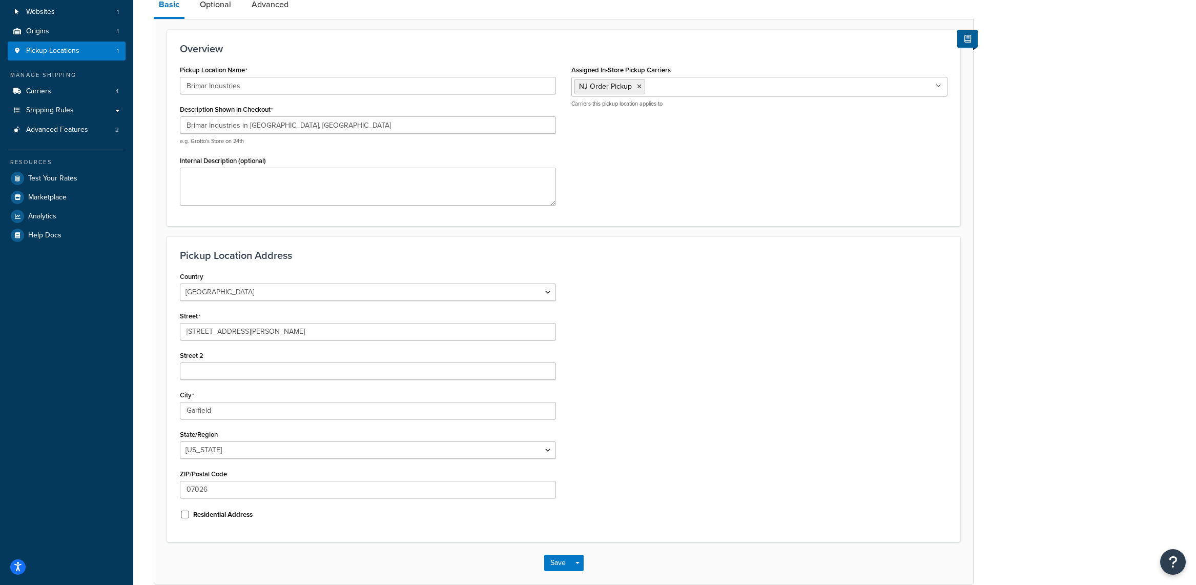
scroll to position [150, 0]
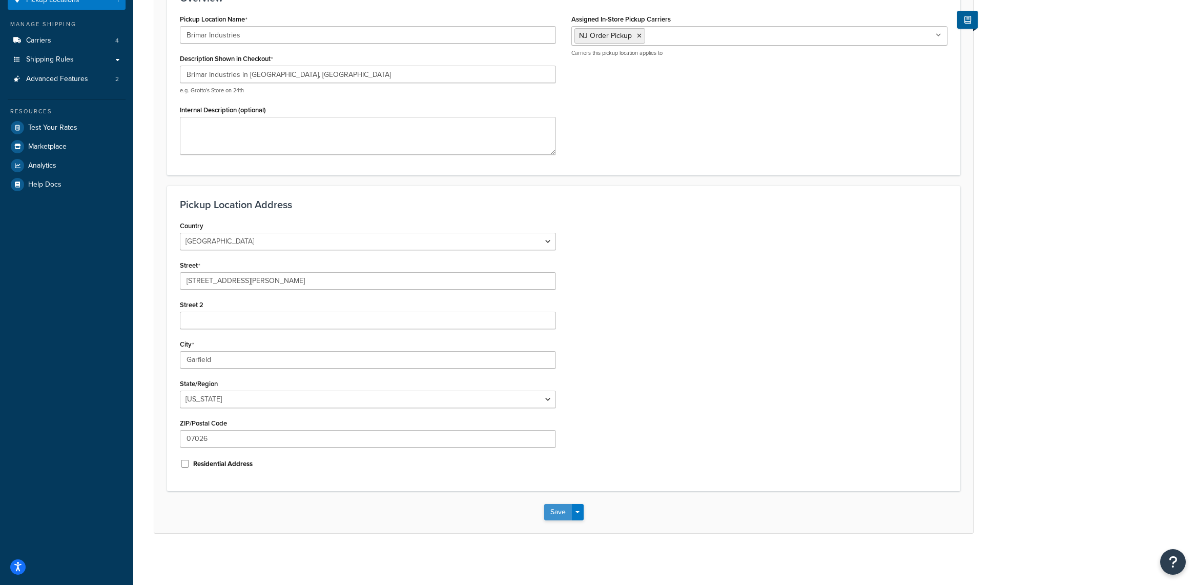
click at [555, 519] on button "Save" at bounding box center [558, 512] width 28 height 16
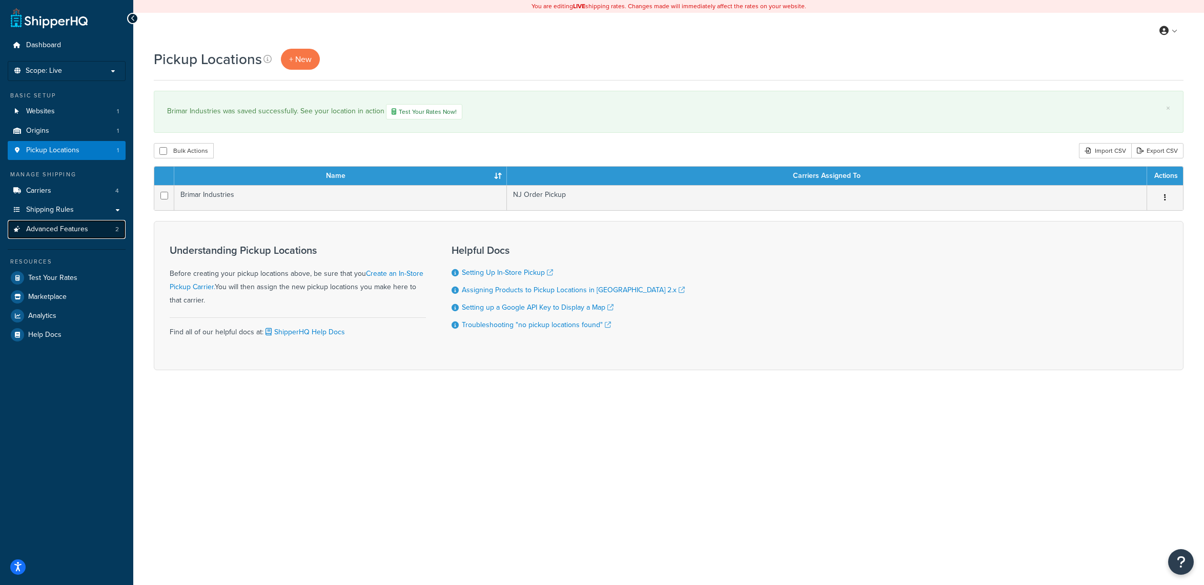
click at [97, 229] on link "Advanced Features 2" at bounding box center [67, 229] width 118 height 19
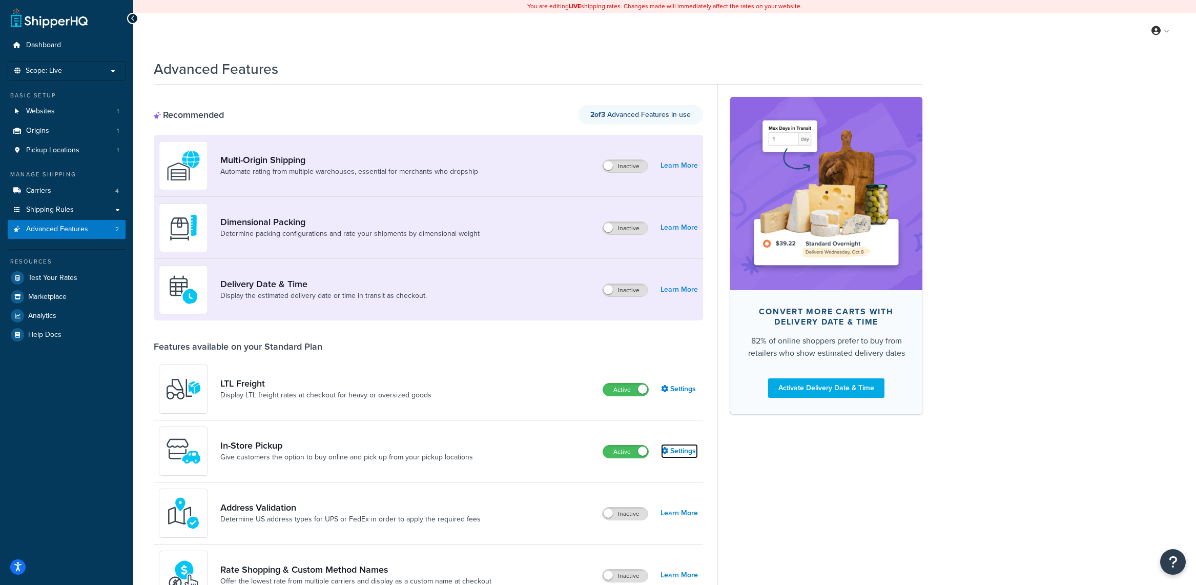
click at [693, 453] on link "Settings" at bounding box center [679, 451] width 37 height 14
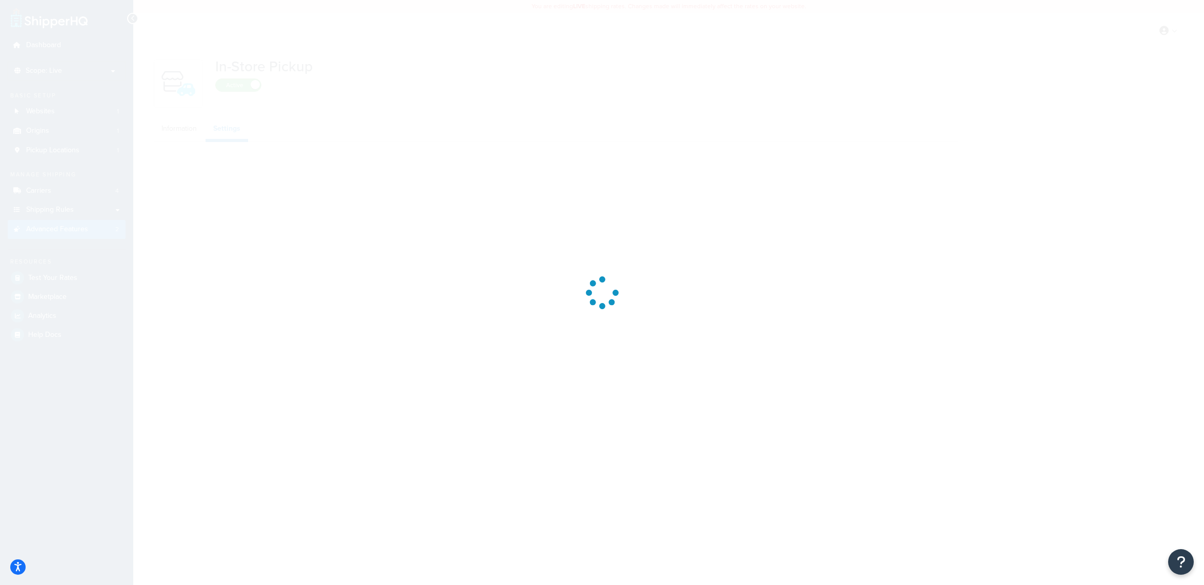
select select "inline"
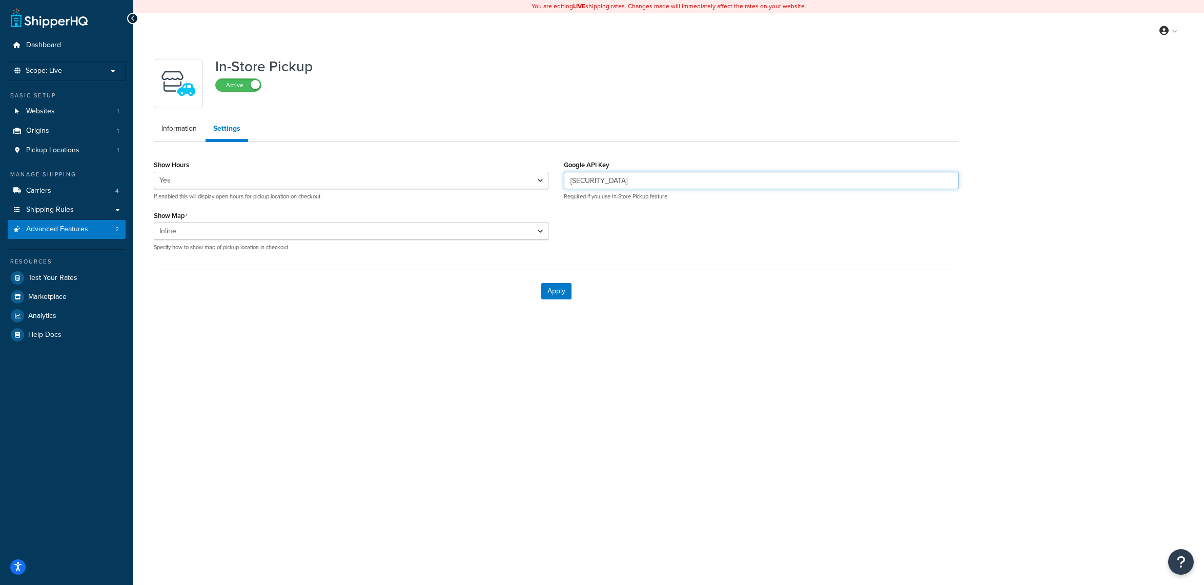
click at [677, 182] on input "AIzaSyA-fplUWhp73zz8uJGu6oYWsNhZDzapboo" at bounding box center [761, 180] width 395 height 17
click at [612, 178] on input "AIzaSyA-fplUWhp73zz8uJGu6oYWsNhZDzapboo" at bounding box center [761, 180] width 395 height 17
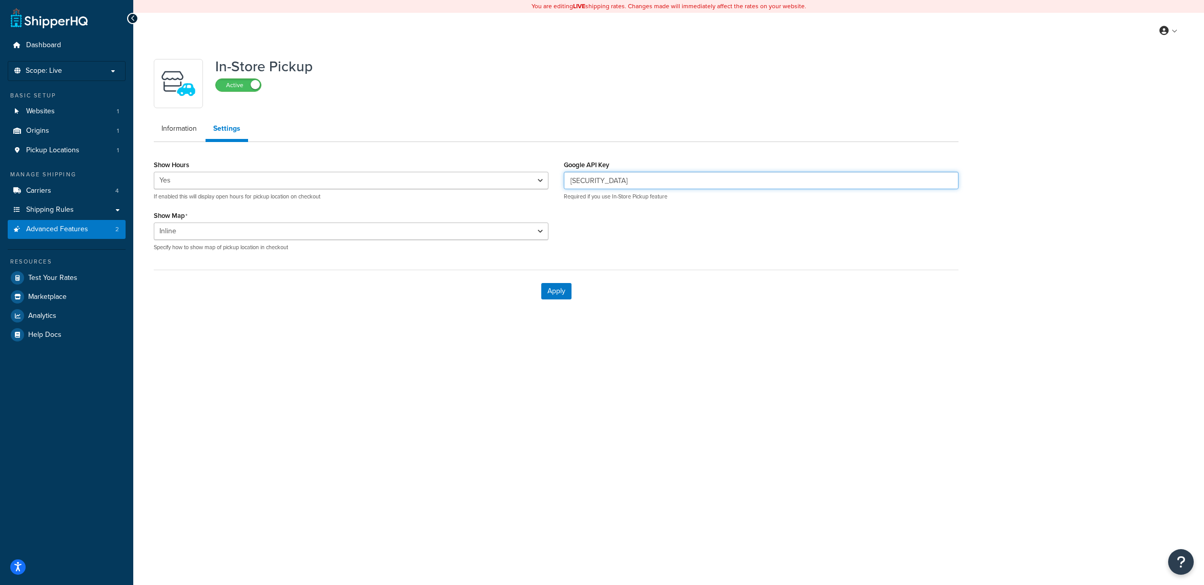
click at [612, 178] on input "AIzaSyA-fplUWhp73zz8uJGu6oYWsNhZDzapboo" at bounding box center [761, 180] width 395 height 17
paste input "BBeB5tve90SwECtXhTdFiN4ChHziHvNfQ"
type input "AIzaSyBBeB5tve90SwECtXhTdFiN4ChHziHvNfQ"
click at [557, 292] on button "Apply" at bounding box center [556, 291] width 30 height 16
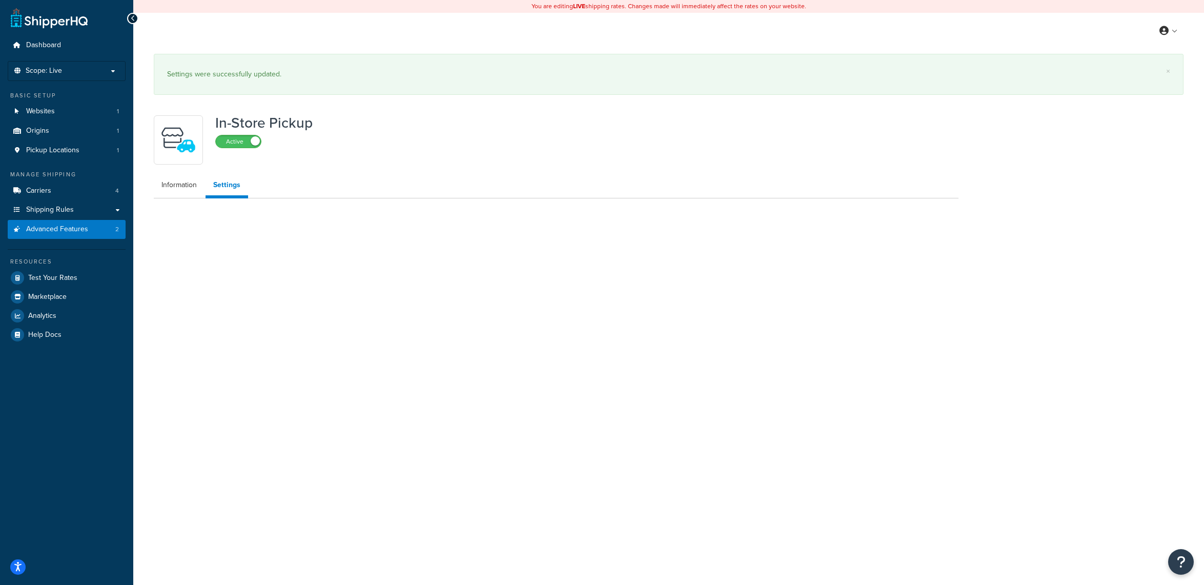
select select "inline"
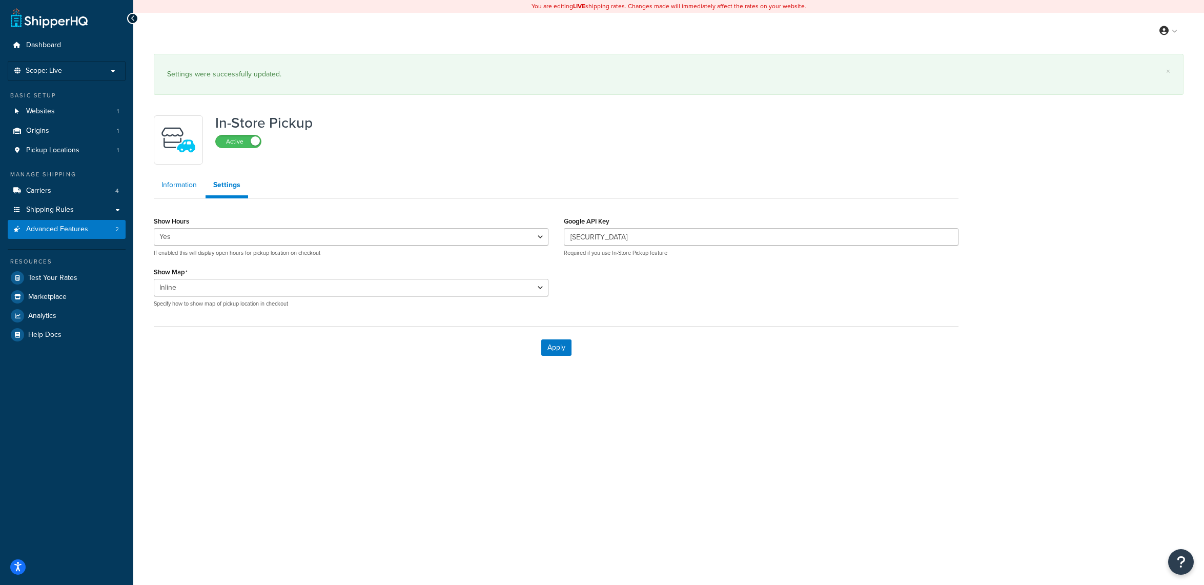
click at [182, 191] on link "Information" at bounding box center [179, 185] width 51 height 21
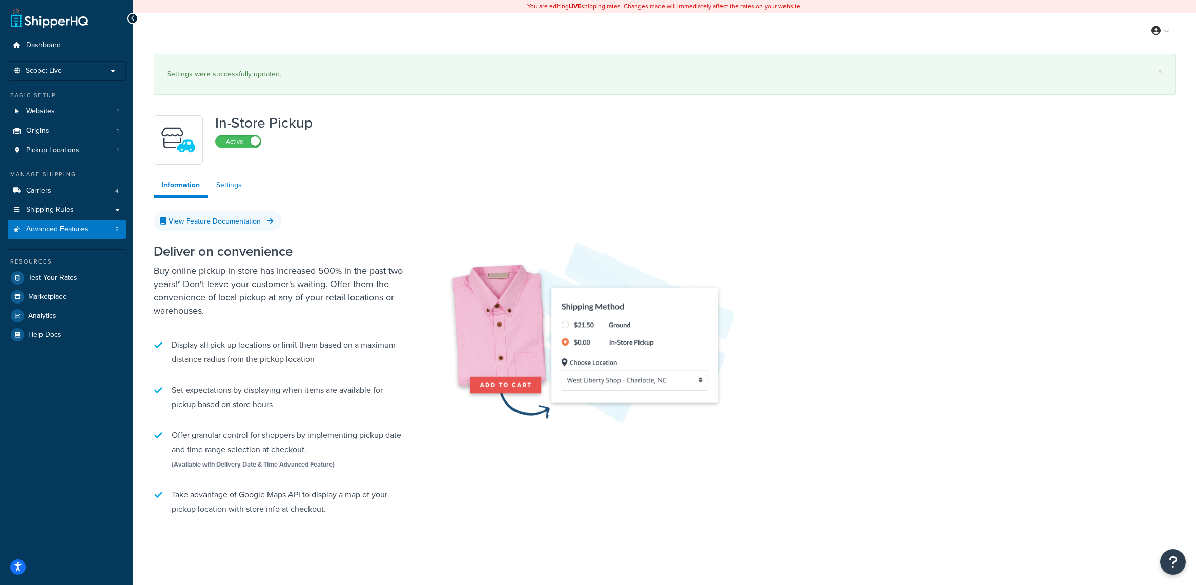
click at [223, 192] on link "Settings" at bounding box center [229, 185] width 41 height 21
select select "inline"
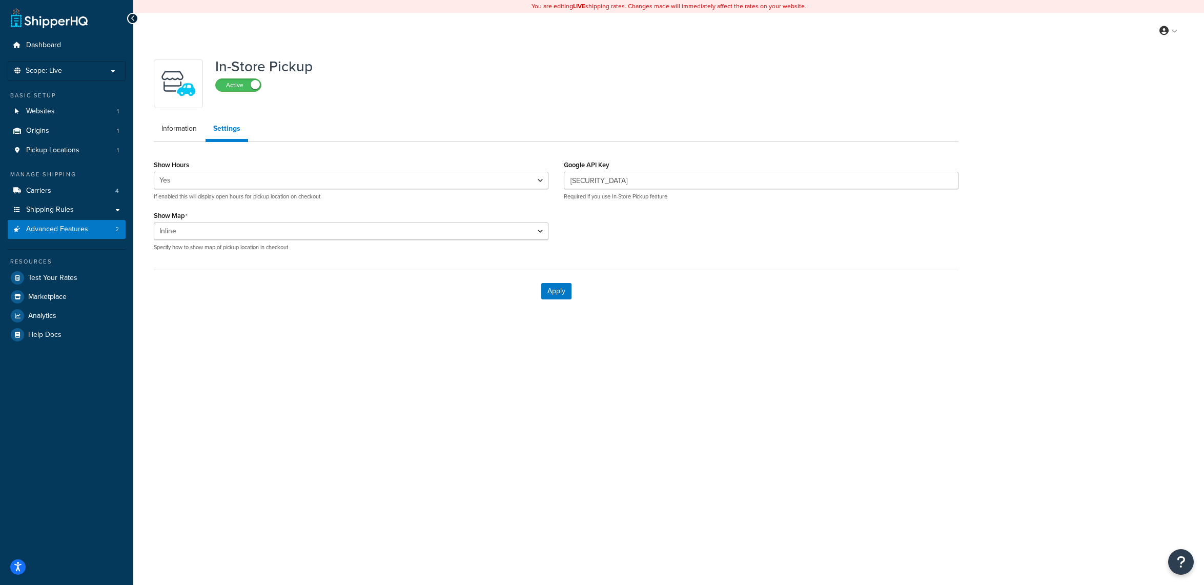
click at [435, 83] on div "In-Store Pickup Active" at bounding box center [556, 83] width 805 height 49
click at [170, 128] on link "Information" at bounding box center [179, 128] width 51 height 21
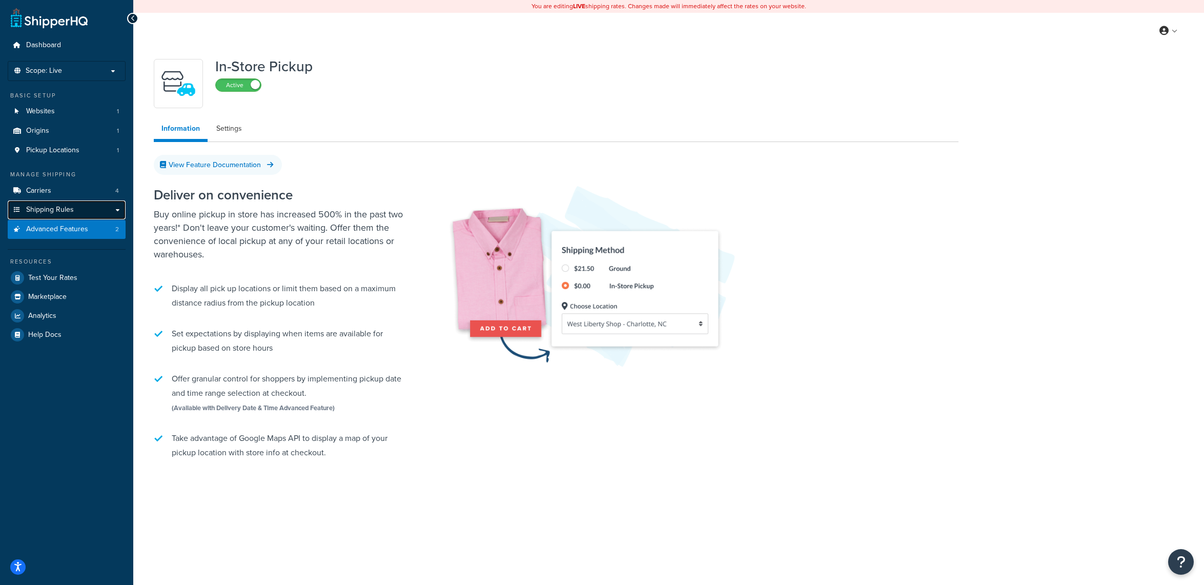
click at [64, 211] on span "Shipping Rules" at bounding box center [50, 210] width 48 height 9
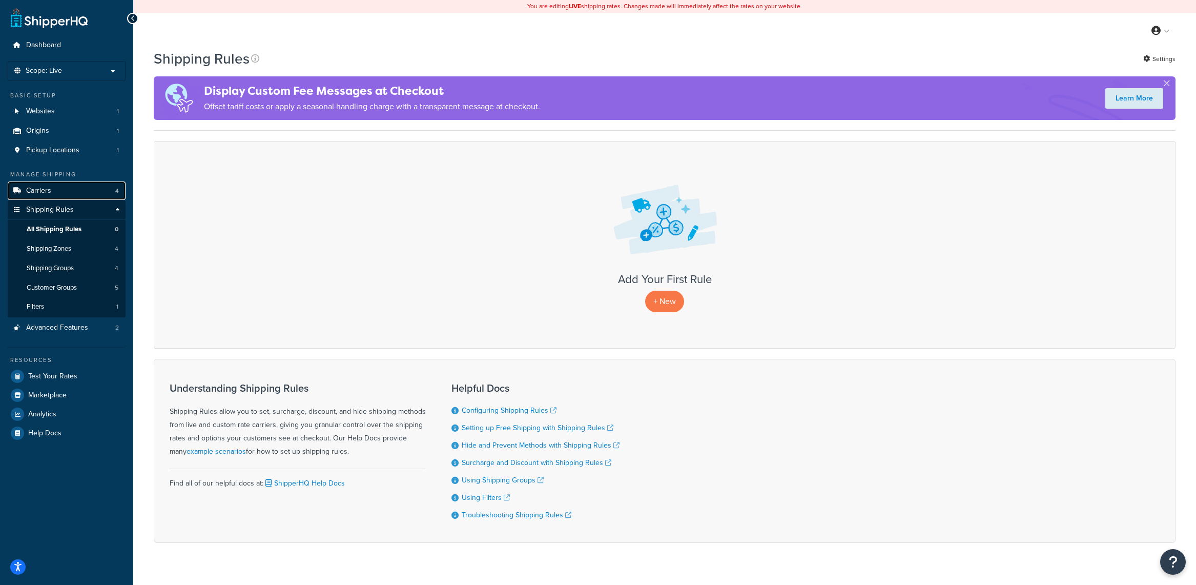
click at [87, 188] on link "Carriers 4" at bounding box center [67, 190] width 118 height 19
